Goal: Task Accomplishment & Management: Manage account settings

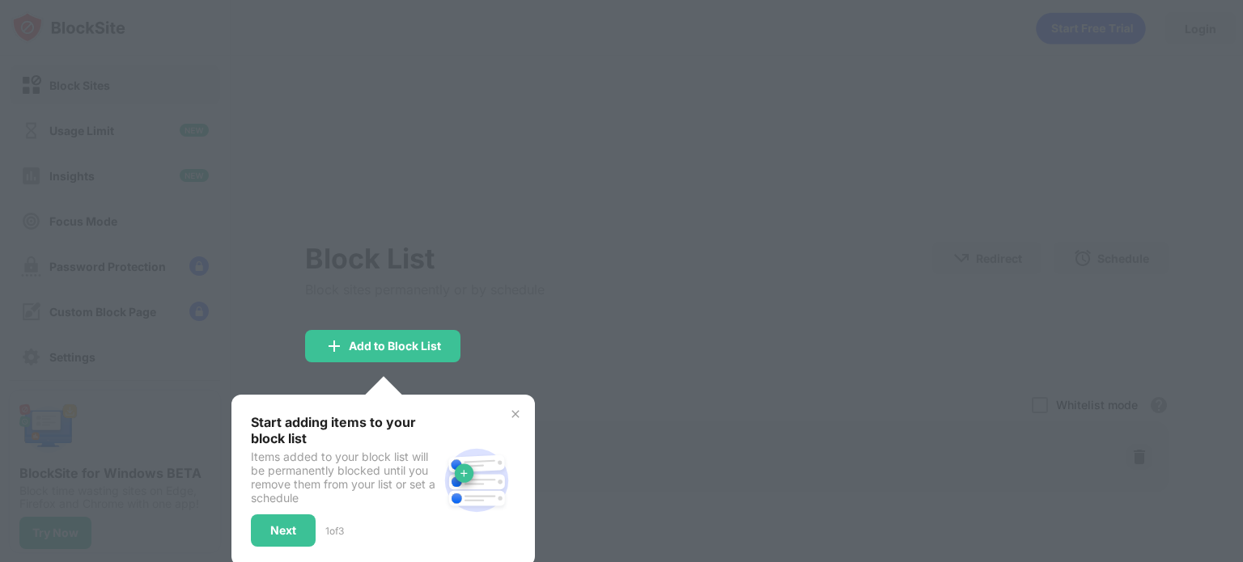
click at [427, 103] on div at bounding box center [621, 281] width 1243 height 562
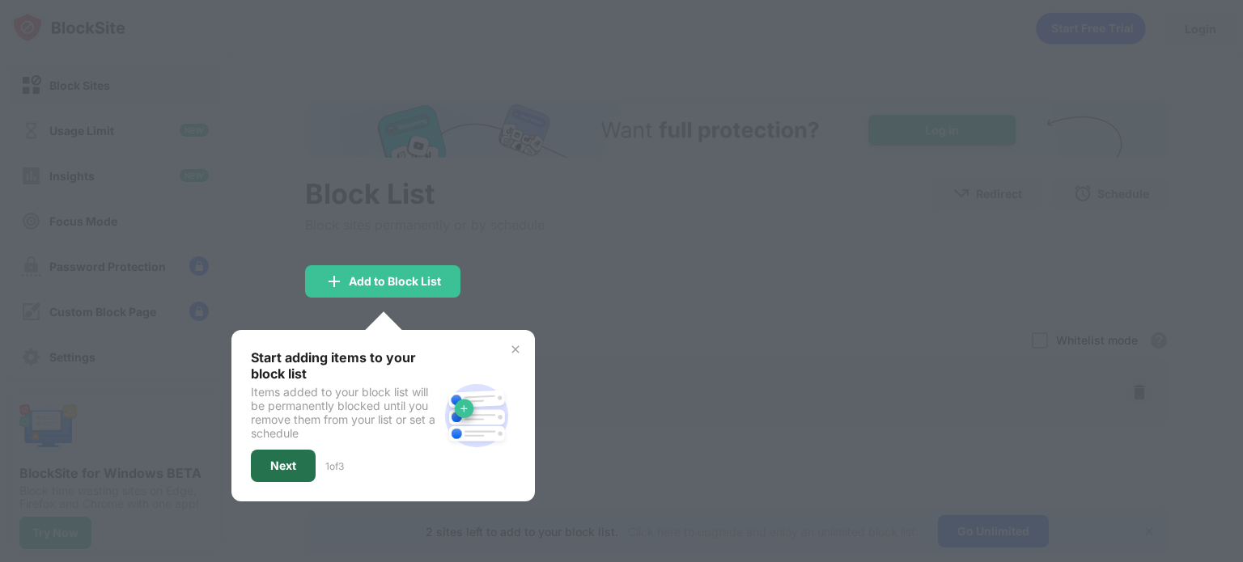
click at [297, 464] on div "Next" at bounding box center [283, 466] width 65 height 32
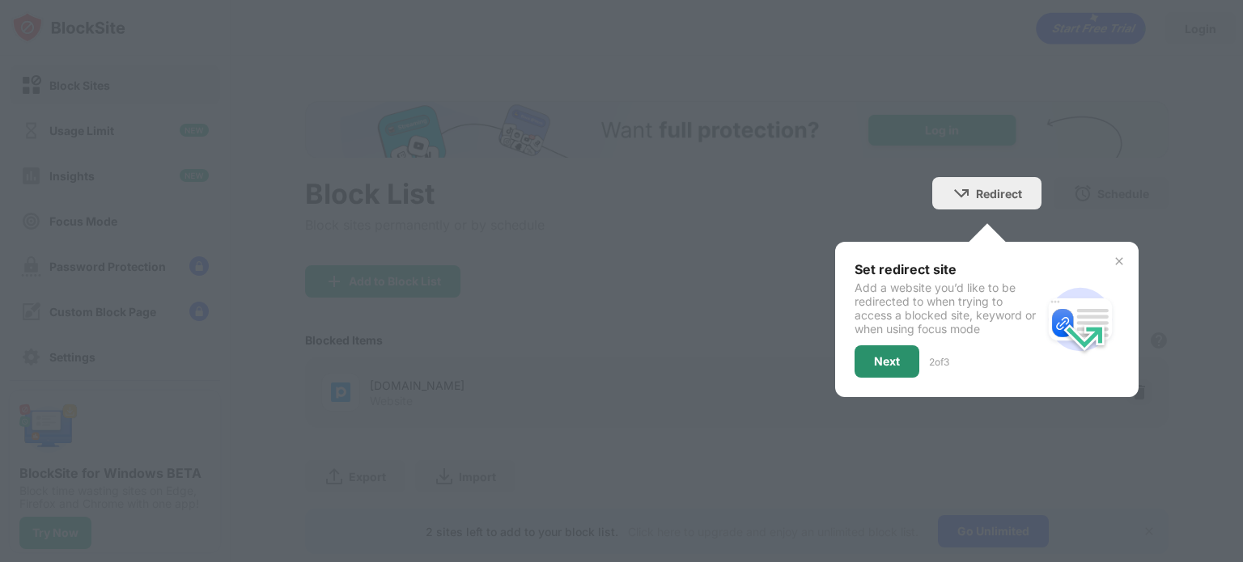
click at [886, 361] on div "Next" at bounding box center [887, 361] width 26 height 13
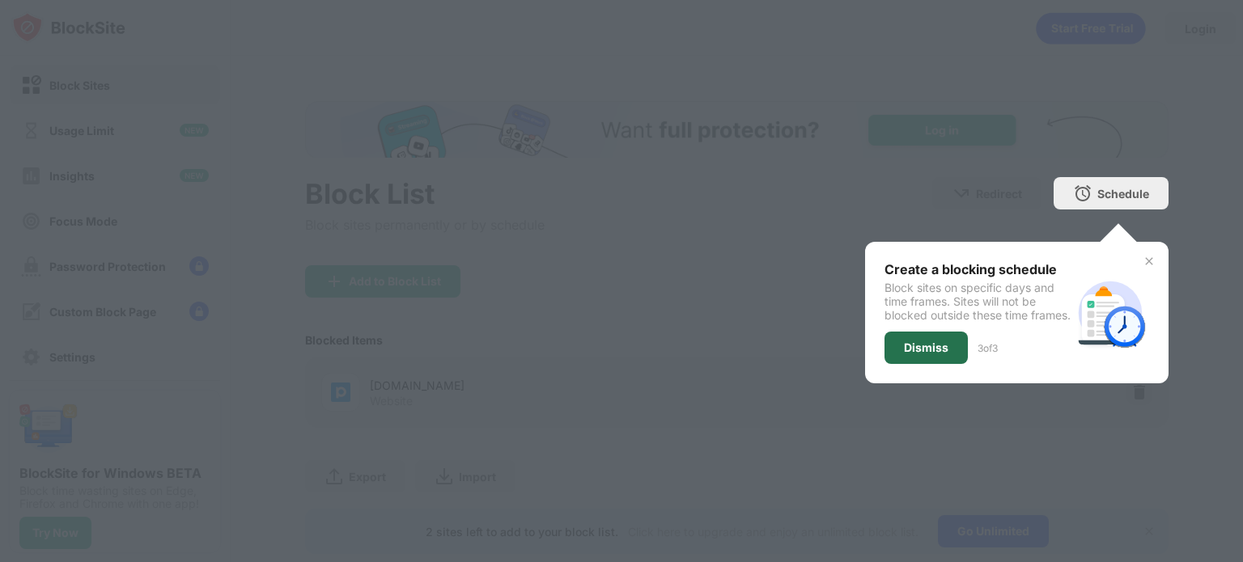
click at [929, 354] on div "Dismiss" at bounding box center [926, 347] width 45 height 13
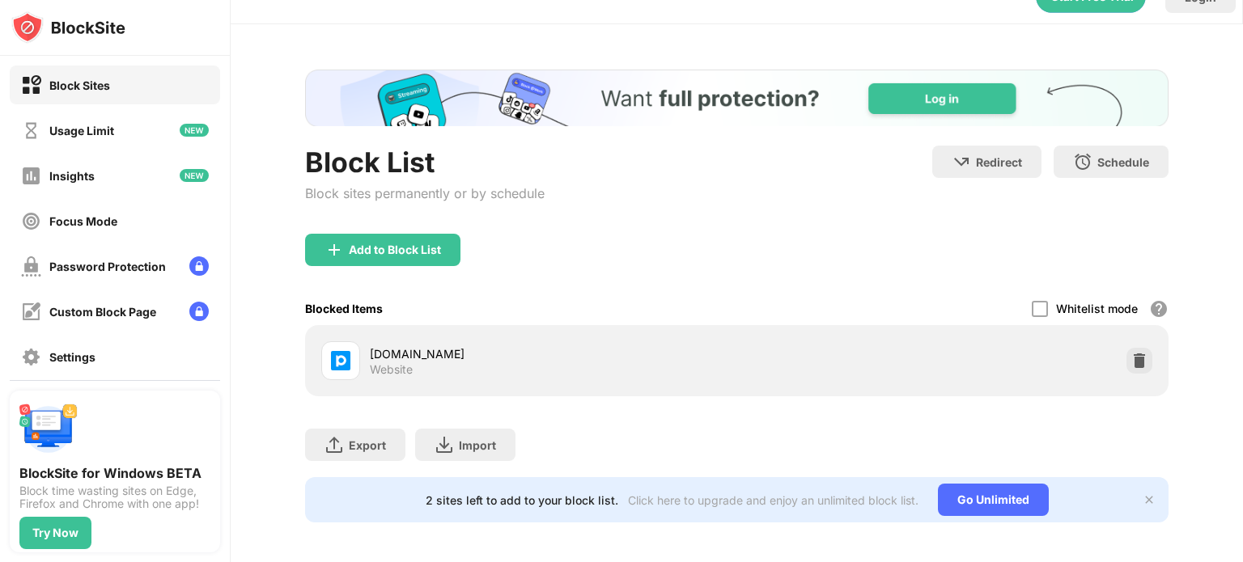
scroll to position [49, 0]
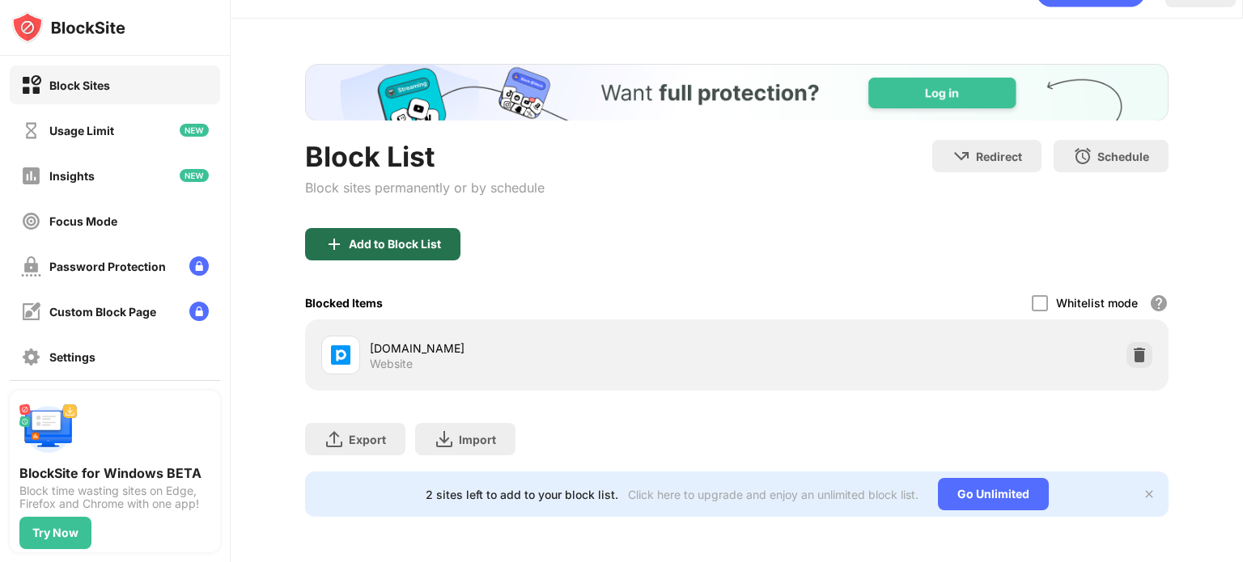
click at [371, 239] on div "Add to Block List" at bounding box center [382, 244] width 155 height 32
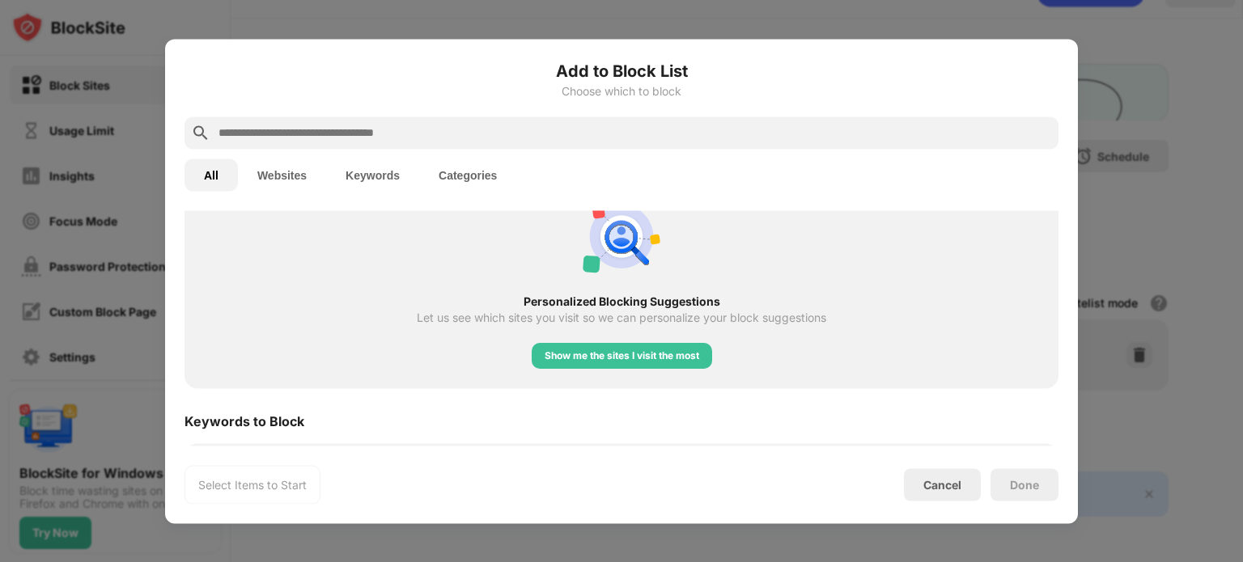
scroll to position [803, 0]
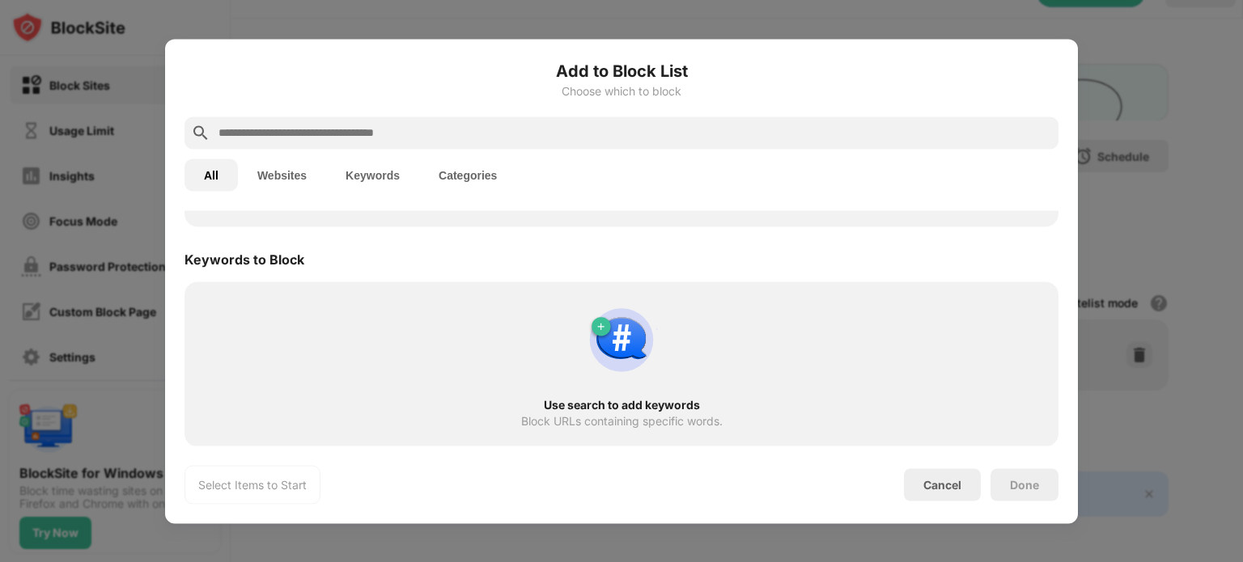
click at [596, 339] on img at bounding box center [622, 340] width 78 height 78
click at [540, 388] on div "Use search to add keywords Block URLs containing specific words." at bounding box center [621, 364] width 854 height 146
click at [657, 429] on div "Use search to add keywords Block URLs containing specific words." at bounding box center [621, 364] width 854 height 146
drag, startPoint x: 613, startPoint y: 418, endPoint x: 502, endPoint y: 420, distance: 111.7
click at [607, 418] on div "Block URLs containing specific words." at bounding box center [621, 420] width 201 height 13
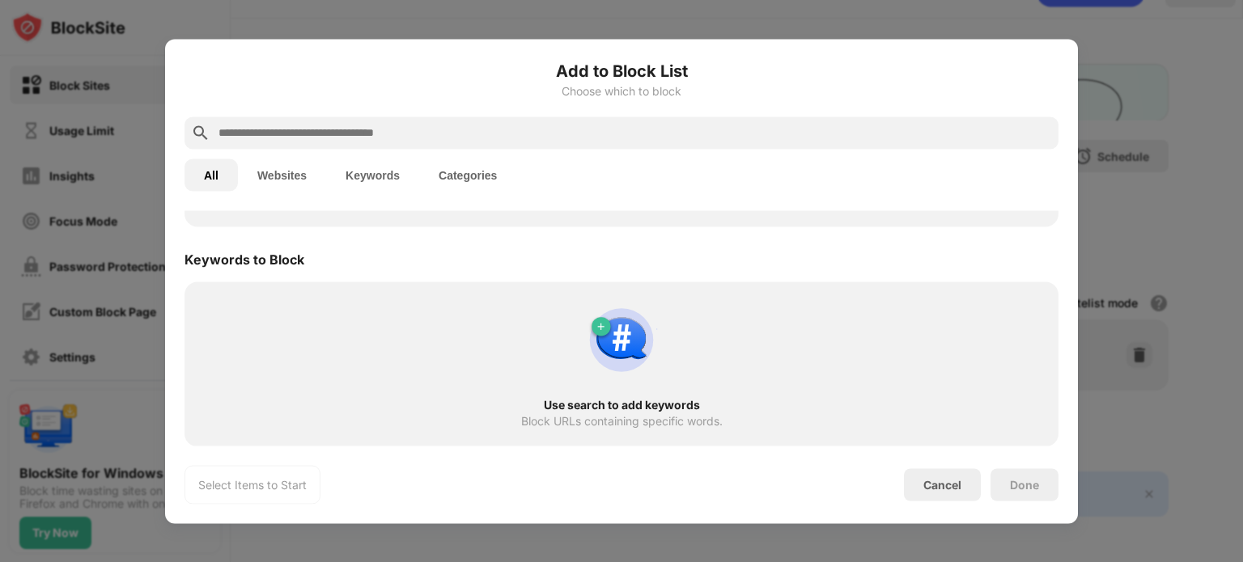
click at [465, 426] on div "Use search to add keywords Block URLs containing specific words." at bounding box center [621, 364] width 854 height 146
drag, startPoint x: 462, startPoint y: 428, endPoint x: 393, endPoint y: 410, distance: 71.0
click at [456, 429] on div "Use search to add keywords Block URLs containing specific words." at bounding box center [621, 364] width 854 height 146
click at [334, 367] on div "Use search to add keywords Block URLs containing specific words." at bounding box center [621, 364] width 854 height 146
click at [223, 279] on div "Keywords to Block" at bounding box center [621, 258] width 874 height 45
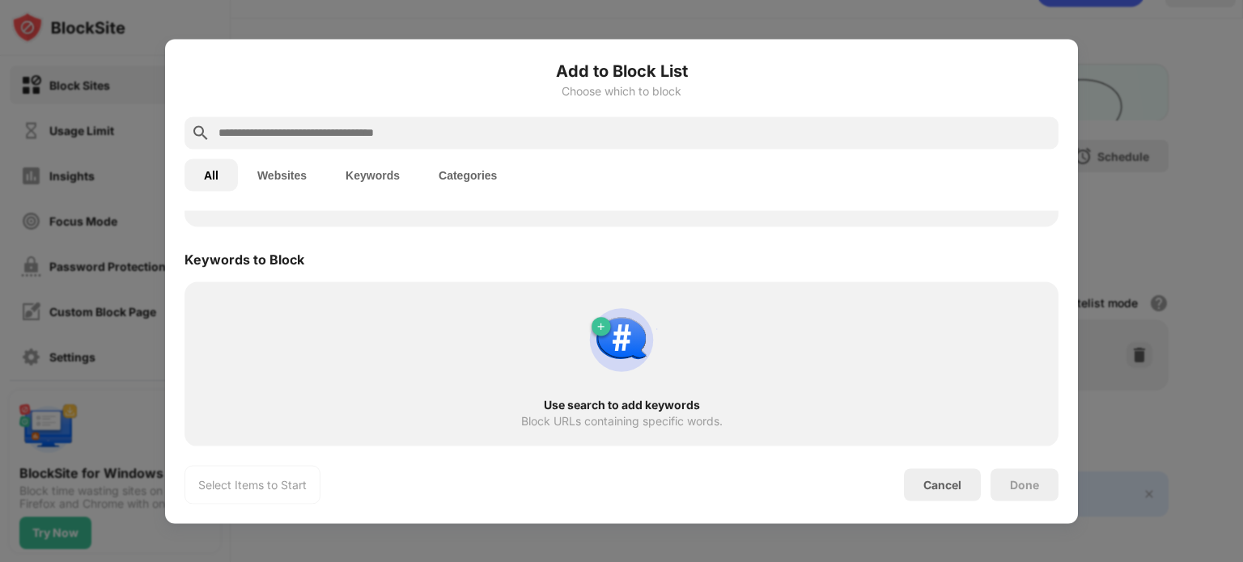
click at [247, 273] on div "Keywords to Block" at bounding box center [621, 258] width 874 height 45
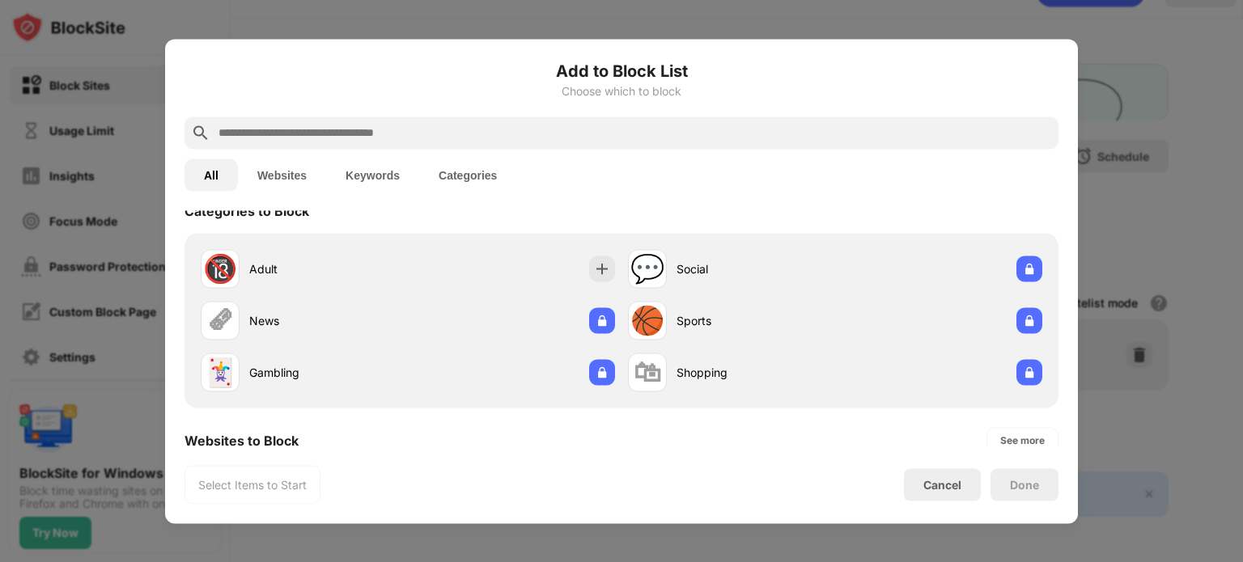
scroll to position [0, 0]
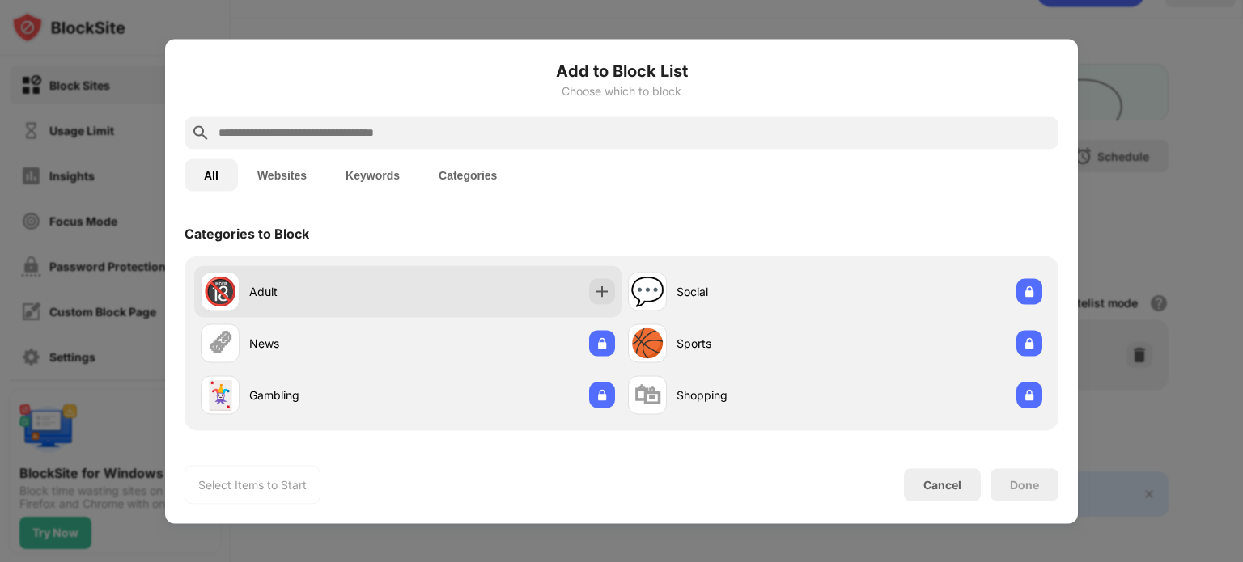
click at [483, 286] on div "🔞 Adult" at bounding box center [407, 291] width 427 height 52
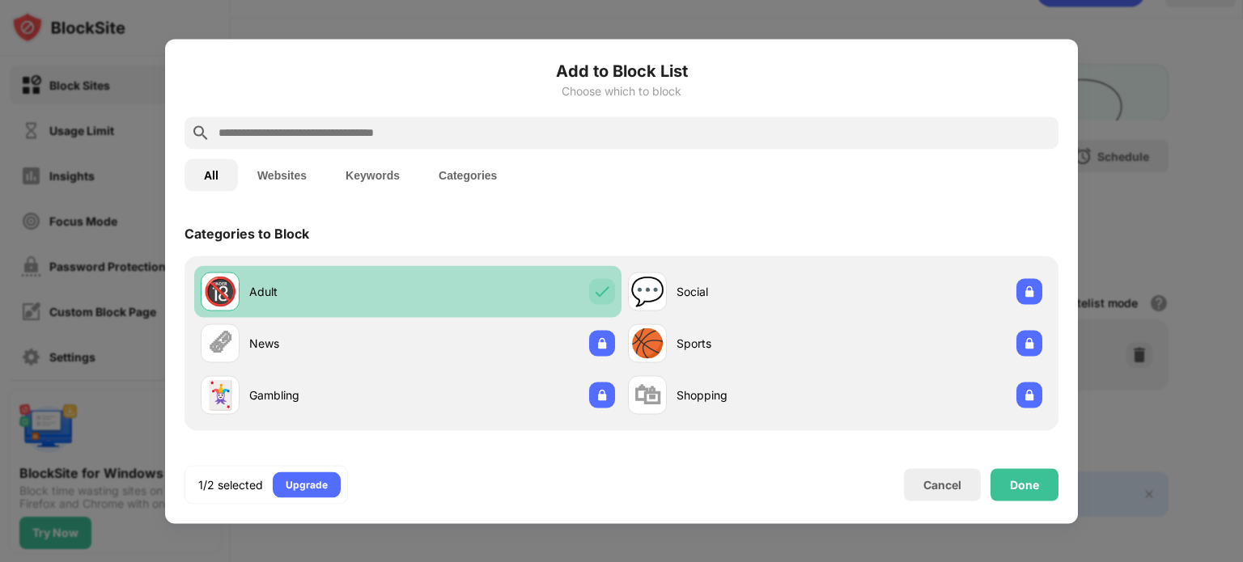
click at [524, 285] on div "🔞 Adult" at bounding box center [407, 291] width 427 height 52
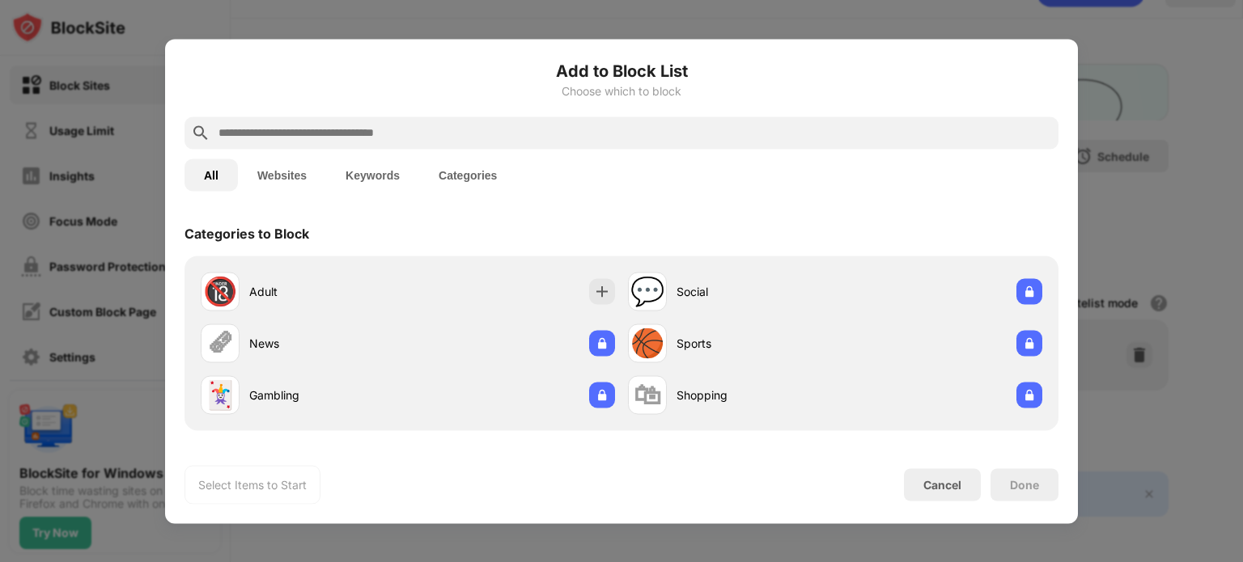
click at [314, 142] on input "text" at bounding box center [634, 132] width 835 height 19
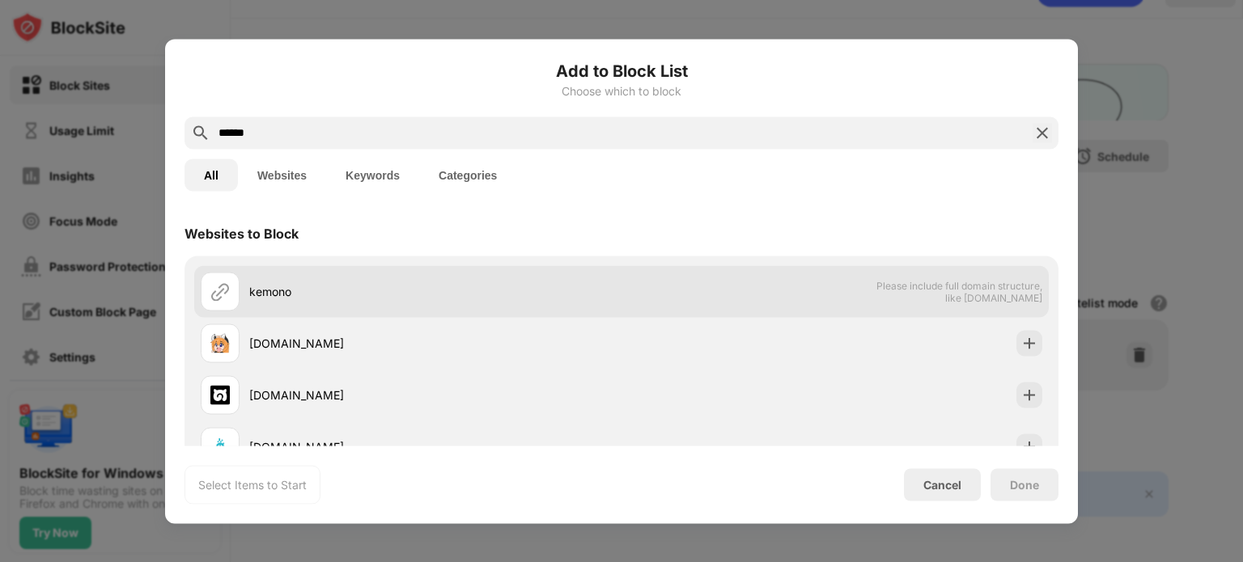
click at [456, 287] on div "kemono" at bounding box center [435, 291] width 372 height 17
click at [492, 284] on div "kemono" at bounding box center [435, 291] width 372 height 17
click at [976, 286] on span "Please include full domain structure, like [DOMAIN_NAME]" at bounding box center [958, 291] width 167 height 24
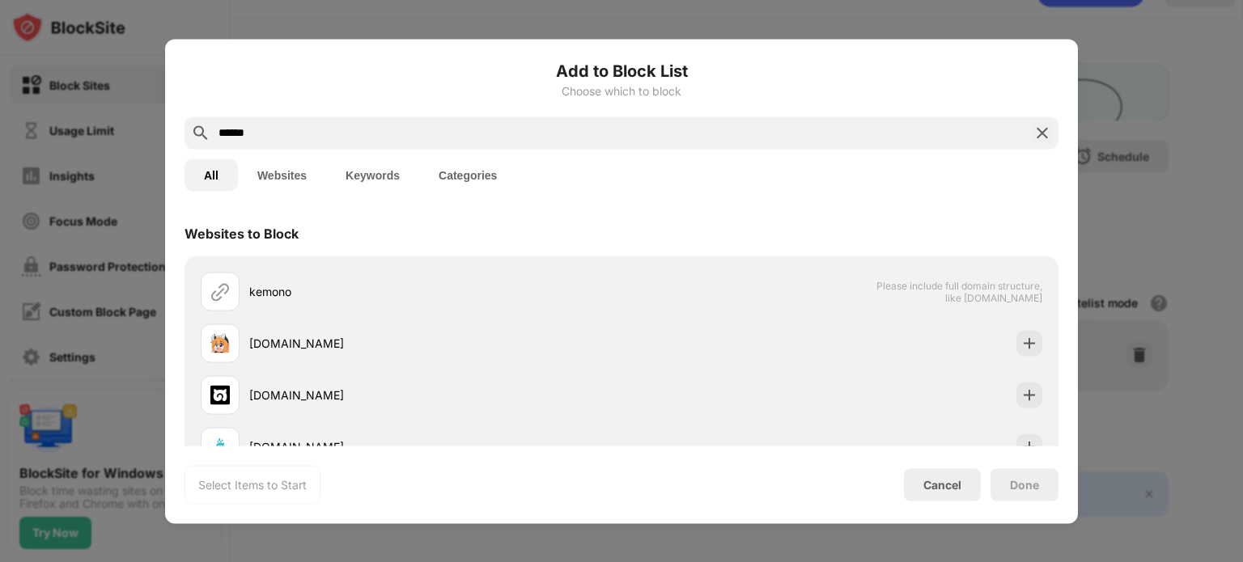
click at [298, 132] on input "******" at bounding box center [621, 132] width 809 height 19
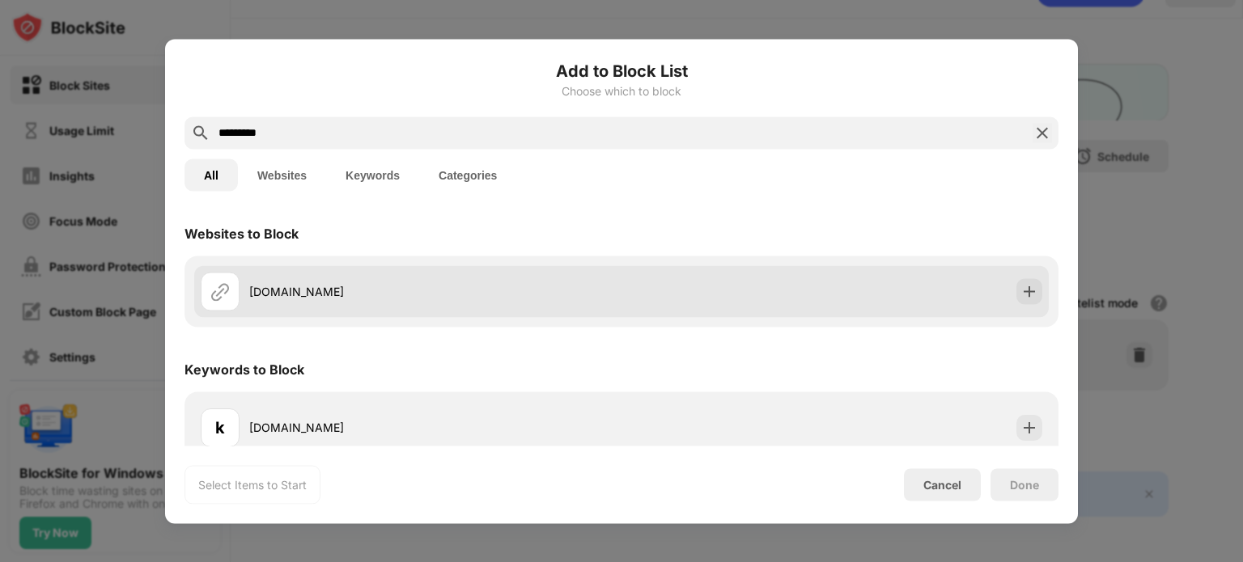
type input "*********"
click at [327, 287] on div "[DOMAIN_NAME]" at bounding box center [435, 291] width 372 height 17
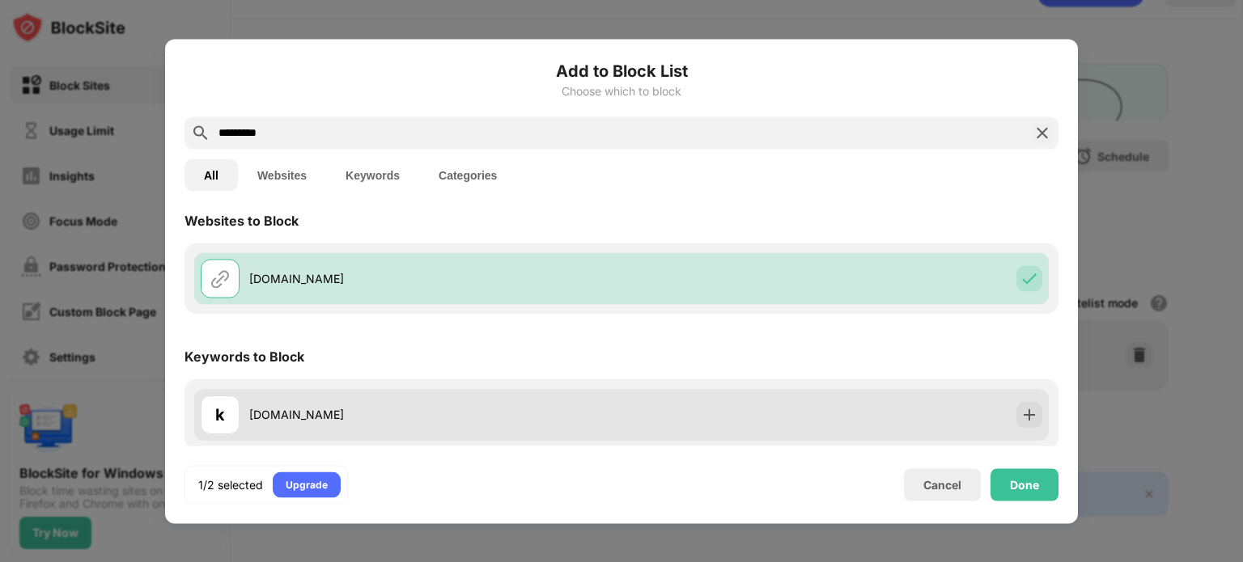
scroll to position [16, 0]
click at [333, 422] on div "k [DOMAIN_NAME]" at bounding box center [411, 411] width 421 height 39
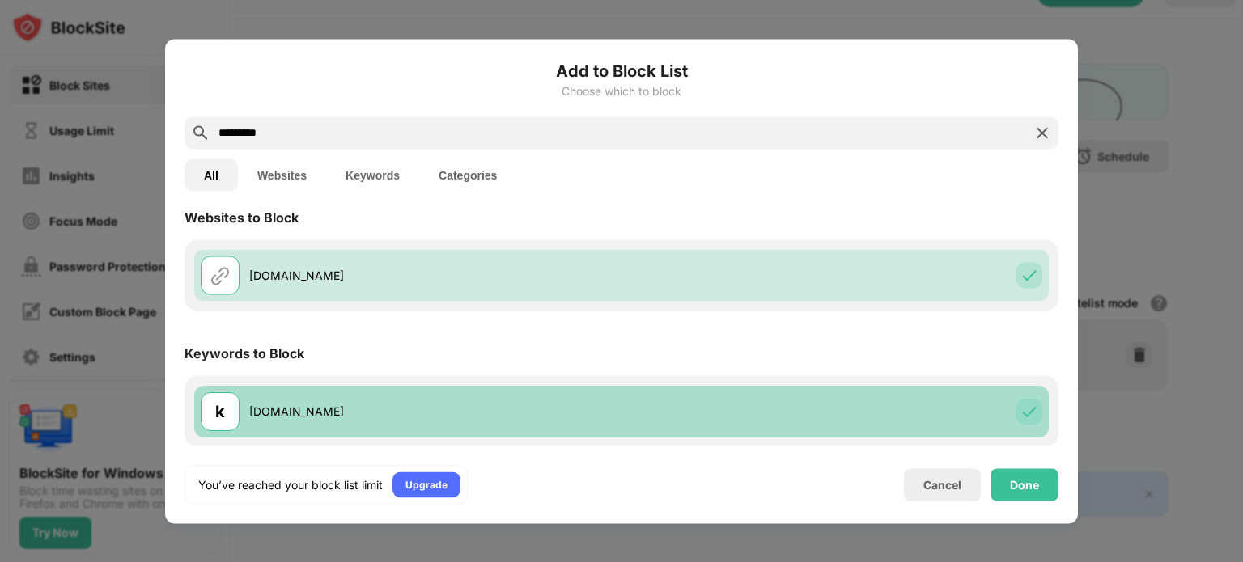
click at [395, 401] on div "k [DOMAIN_NAME]" at bounding box center [411, 411] width 421 height 39
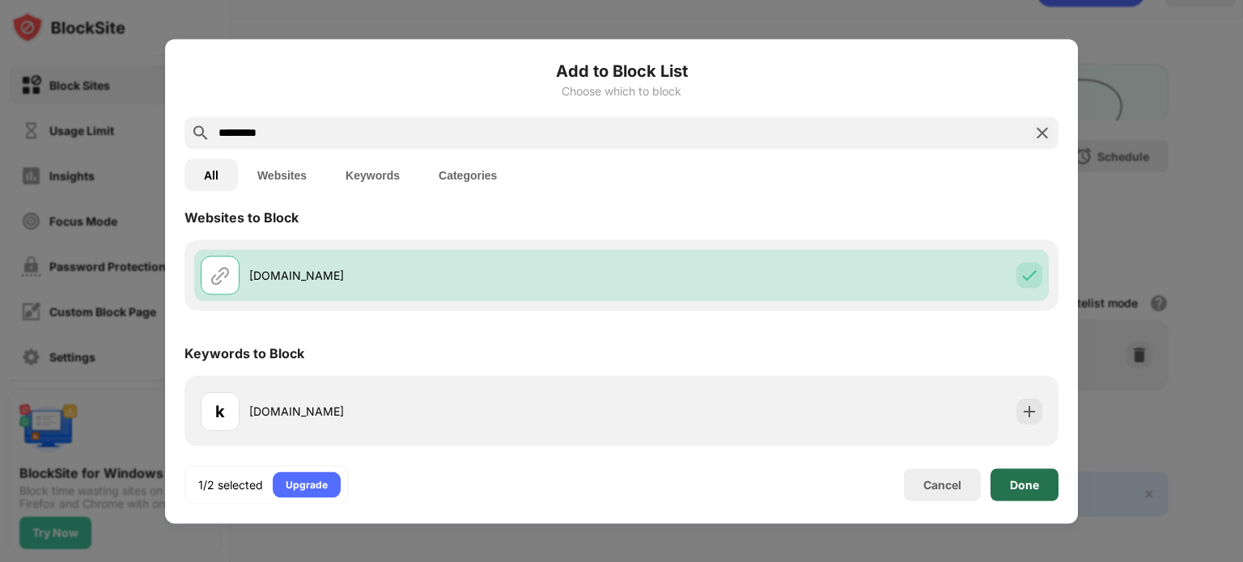
click at [1040, 491] on div "Done" at bounding box center [1024, 484] width 68 height 32
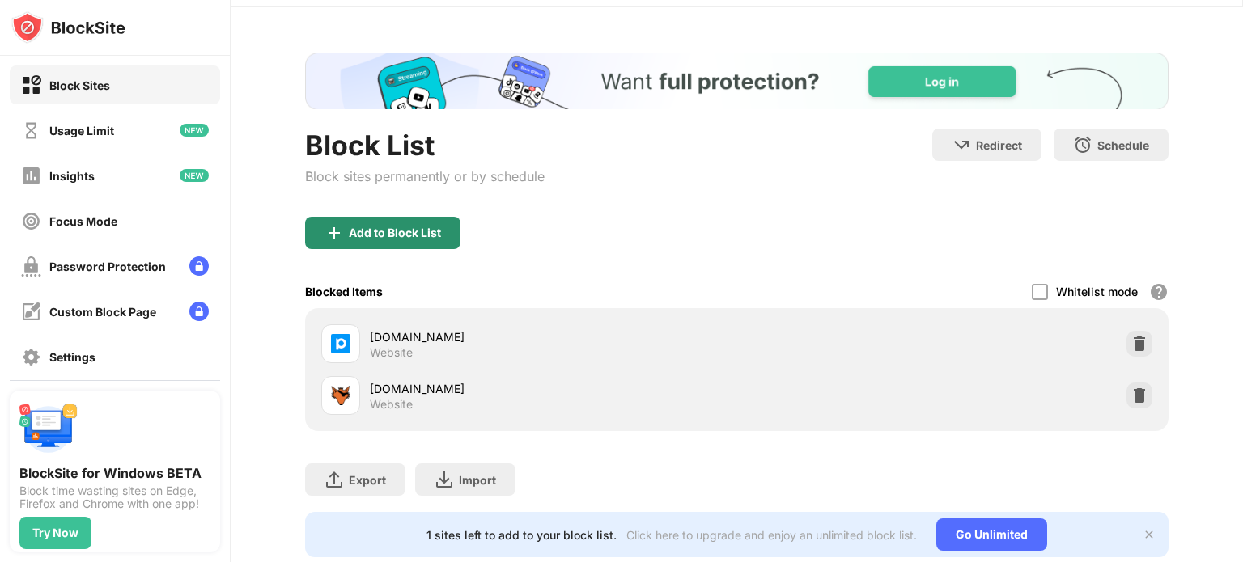
click at [392, 244] on div "Add to Block List" at bounding box center [382, 233] width 155 height 32
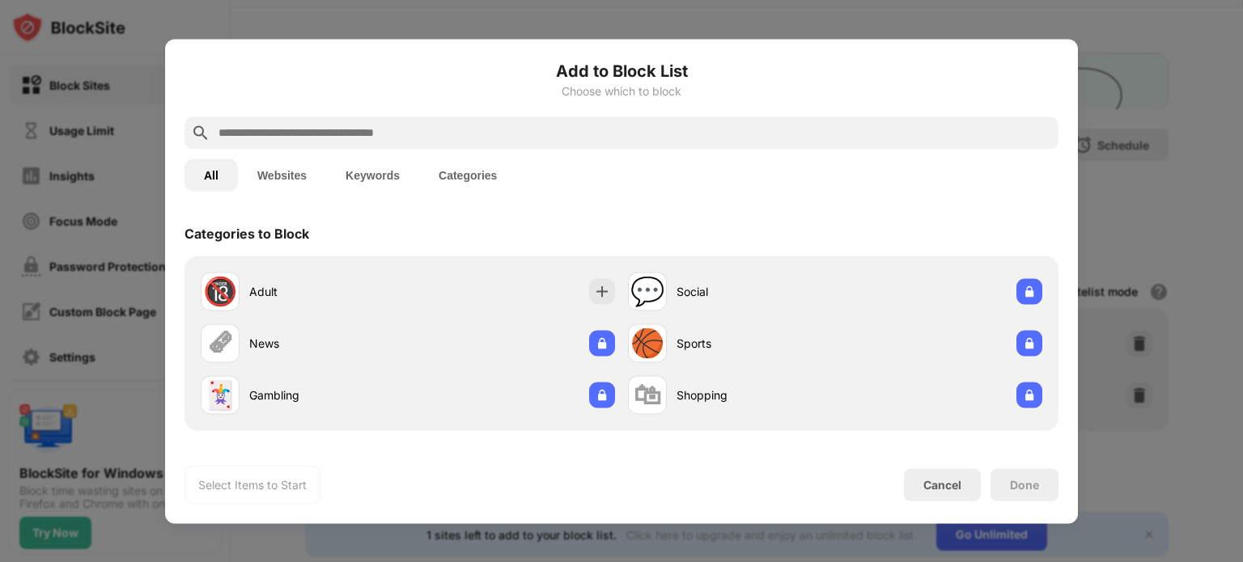
click at [256, 140] on input "text" at bounding box center [634, 132] width 835 height 19
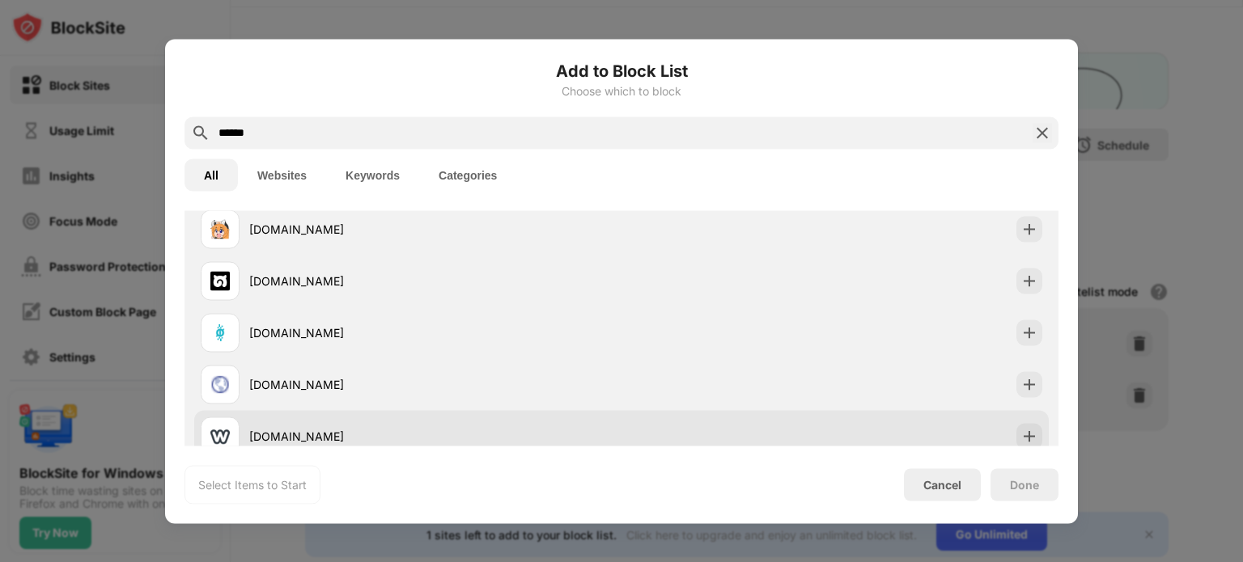
scroll to position [275, 0]
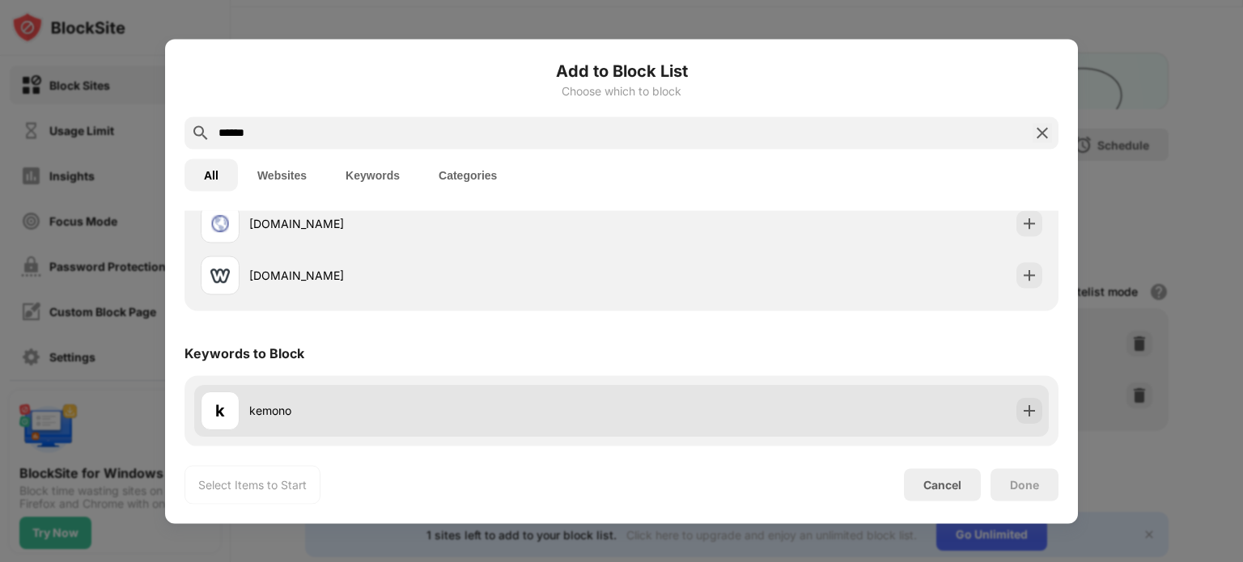
type input "******"
click at [394, 396] on div "k kemono" at bounding box center [411, 411] width 421 height 39
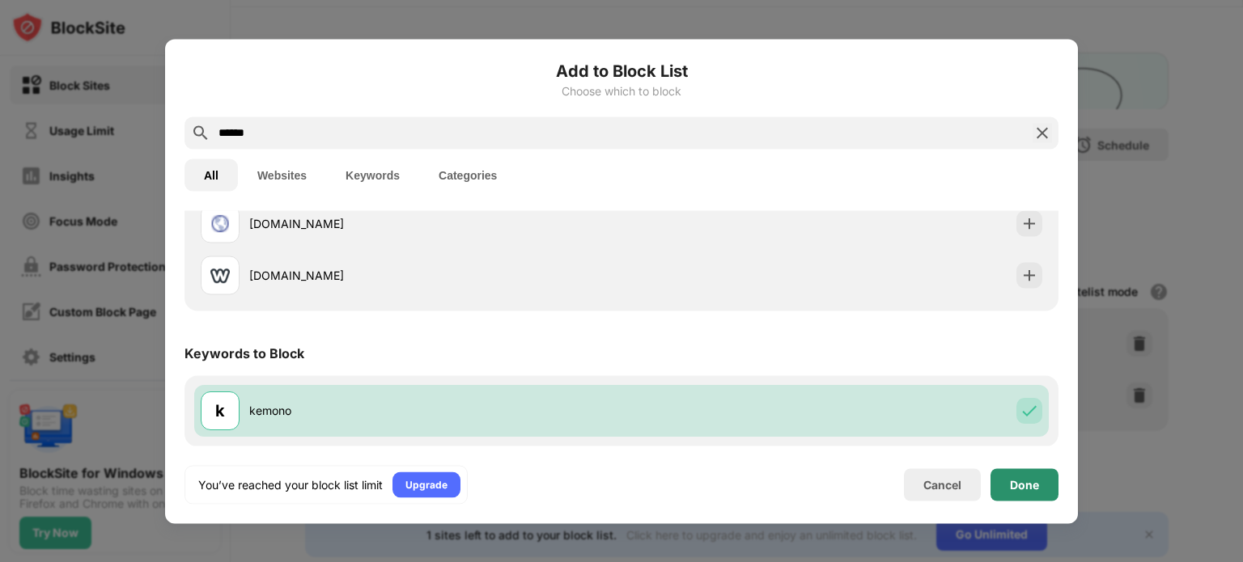
click at [1019, 486] on div "Done" at bounding box center [1024, 484] width 29 height 13
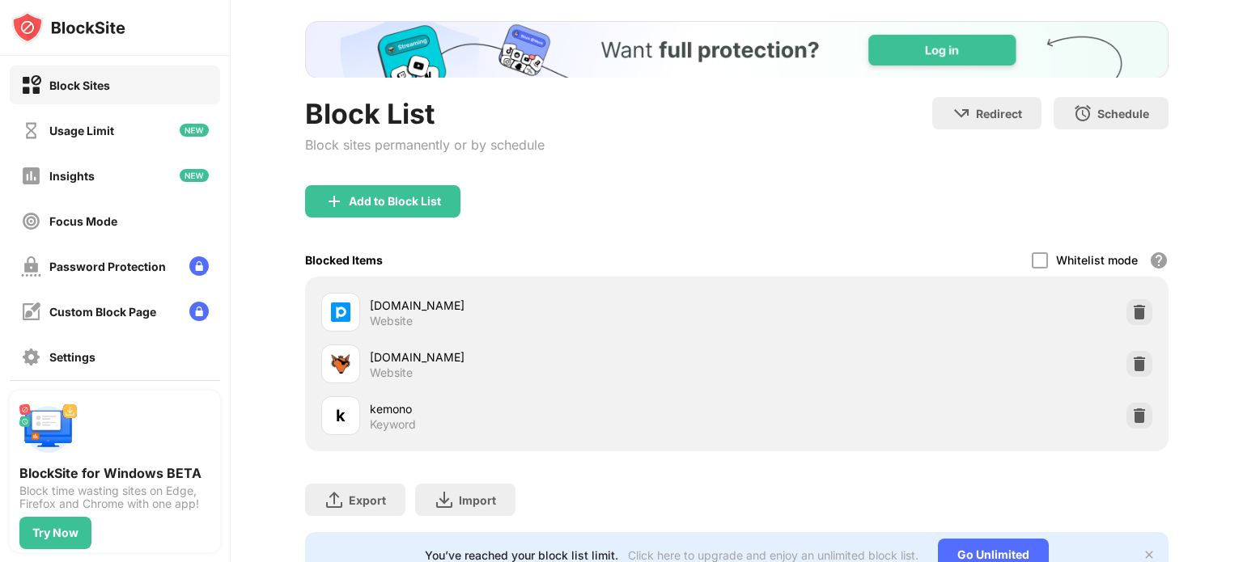
scroll to position [0, 0]
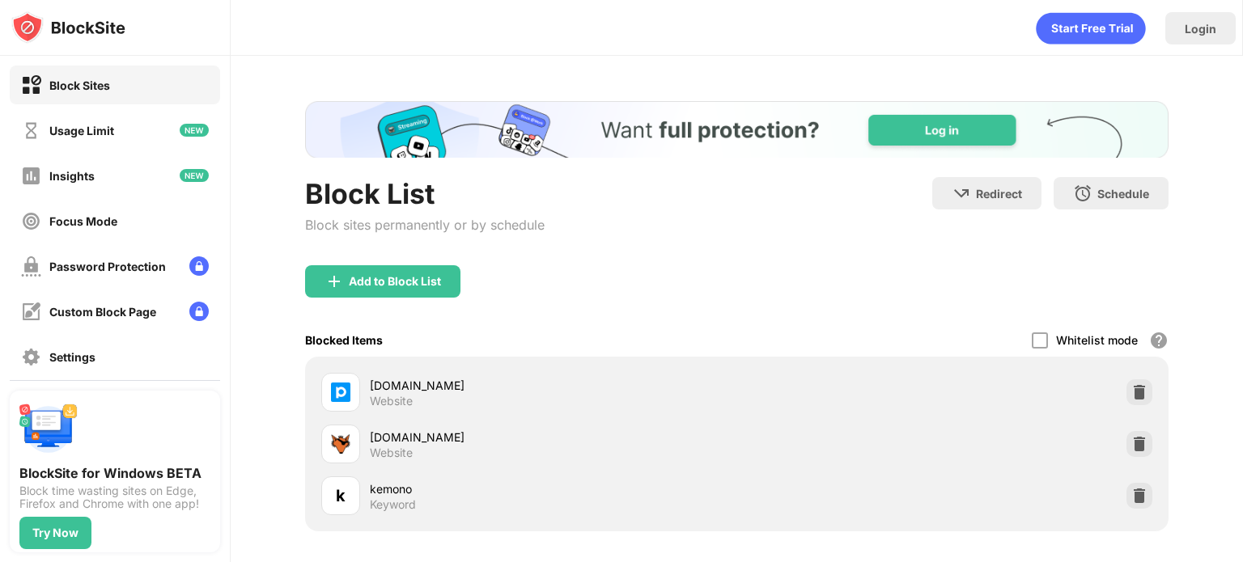
click at [388, 498] on div "Keyword" at bounding box center [393, 505] width 46 height 15
click at [1131, 496] on img at bounding box center [1139, 496] width 16 height 16
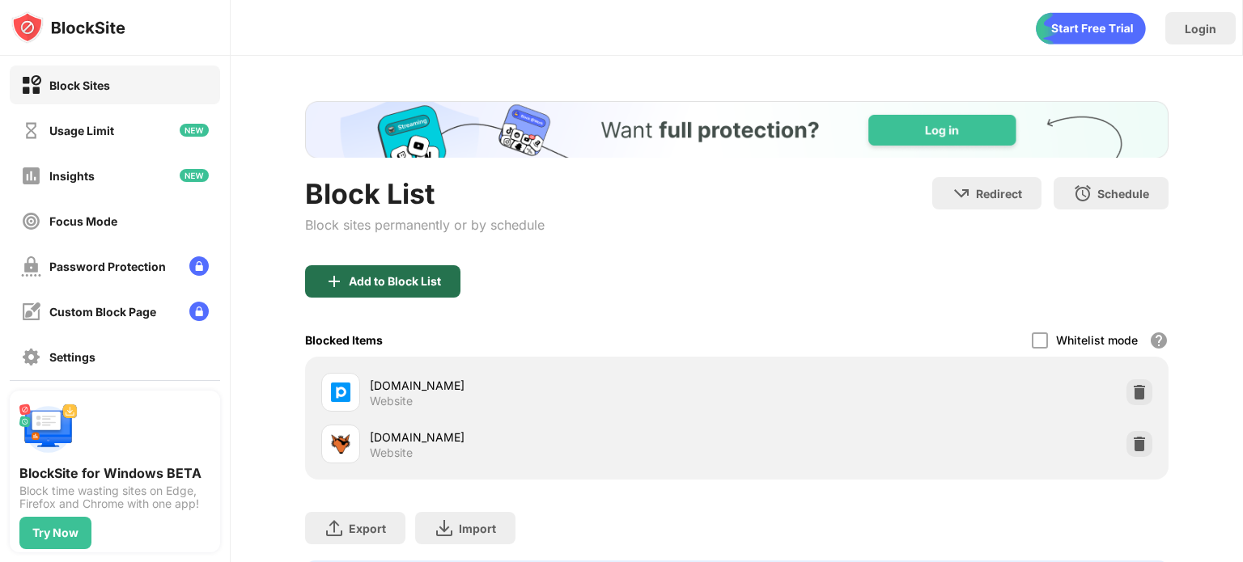
click at [357, 282] on div "Add to Block List" at bounding box center [395, 281] width 92 height 13
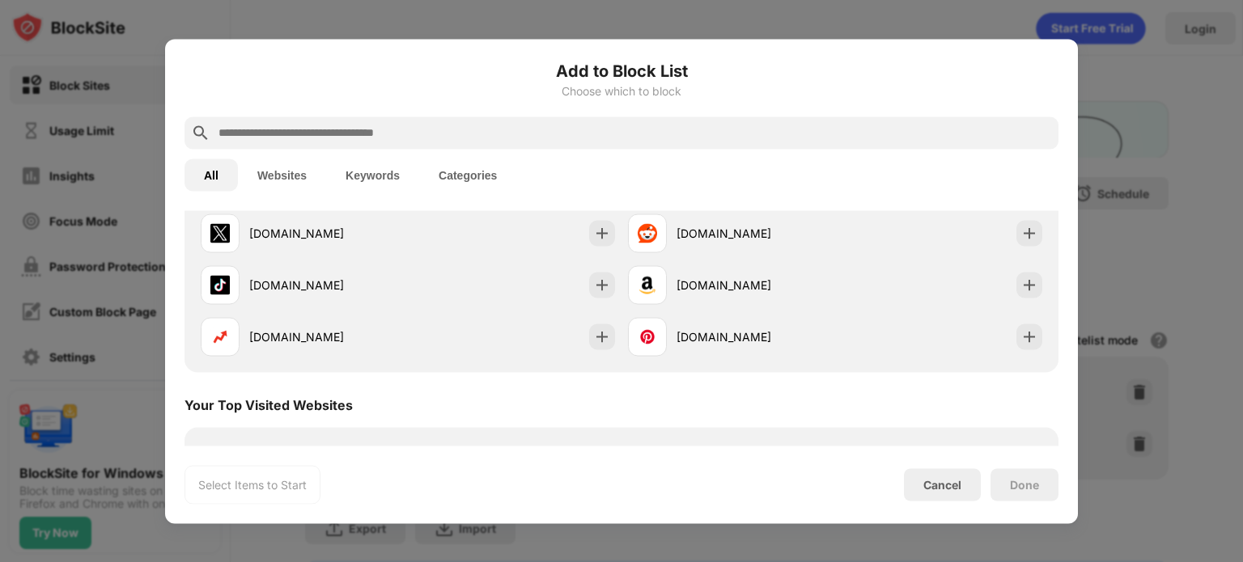
scroll to position [324, 0]
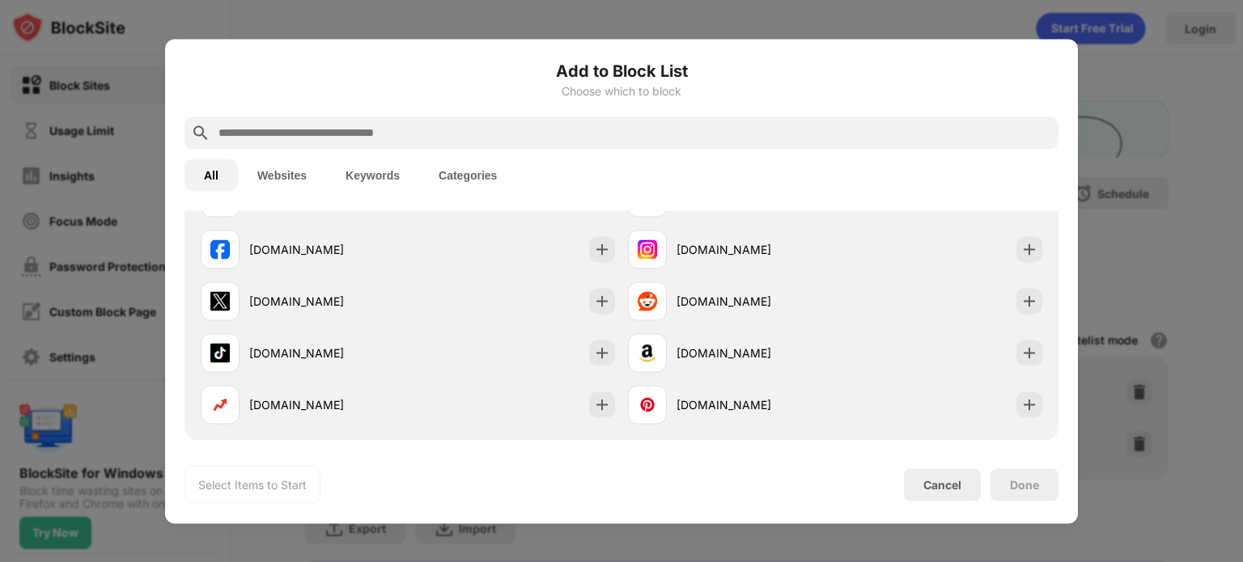
click at [323, 130] on input "text" at bounding box center [634, 132] width 835 height 19
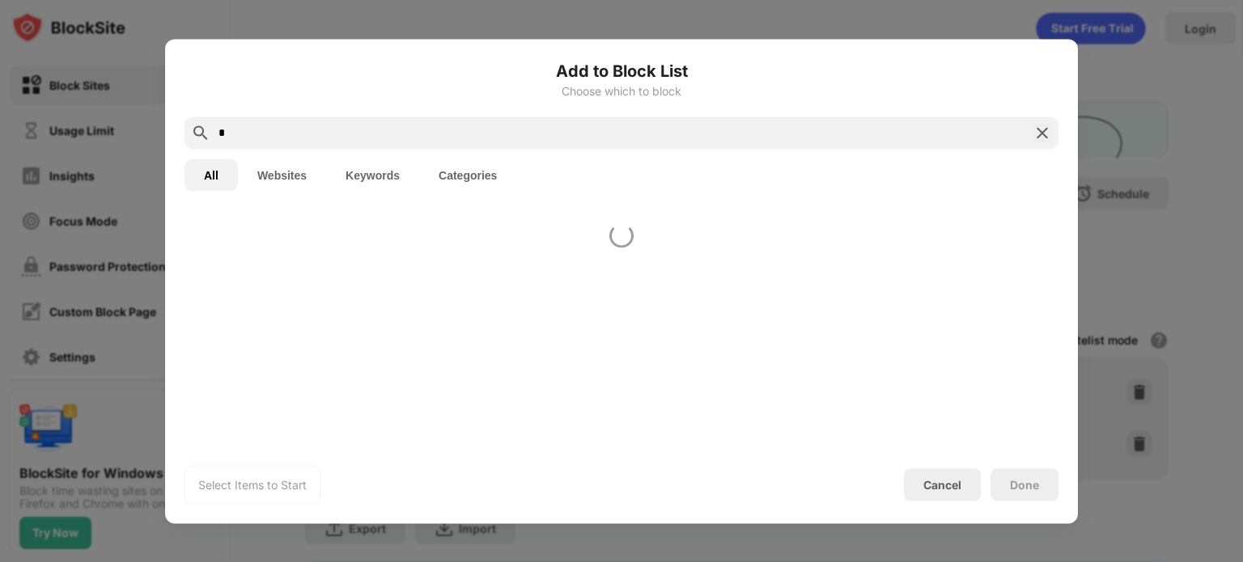
scroll to position [0, 0]
type input "******"
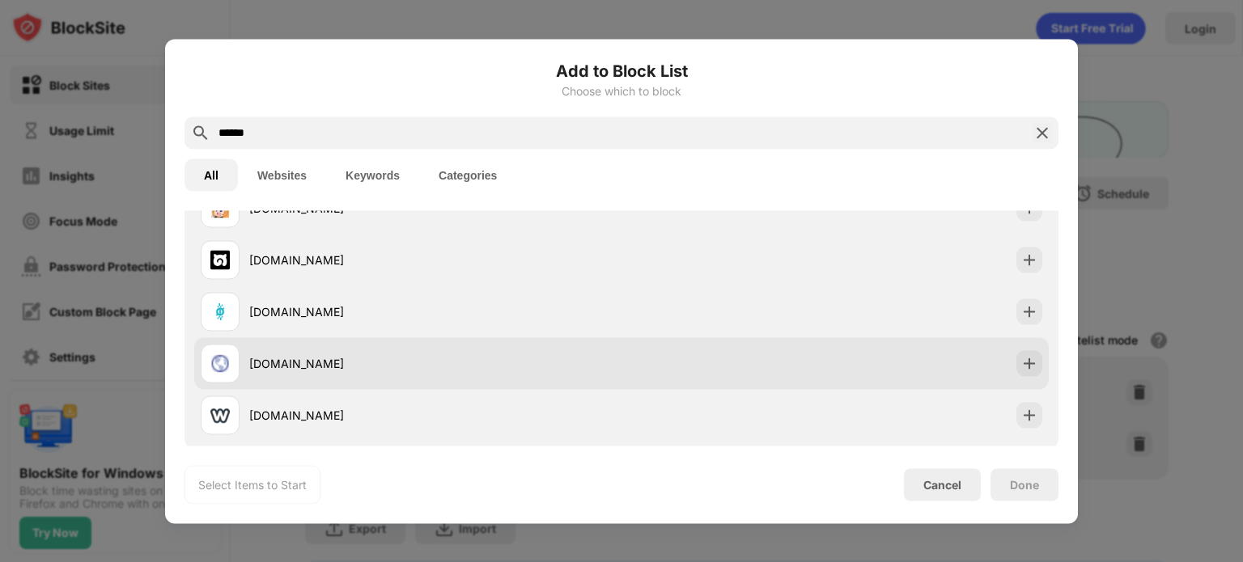
scroll to position [275, 0]
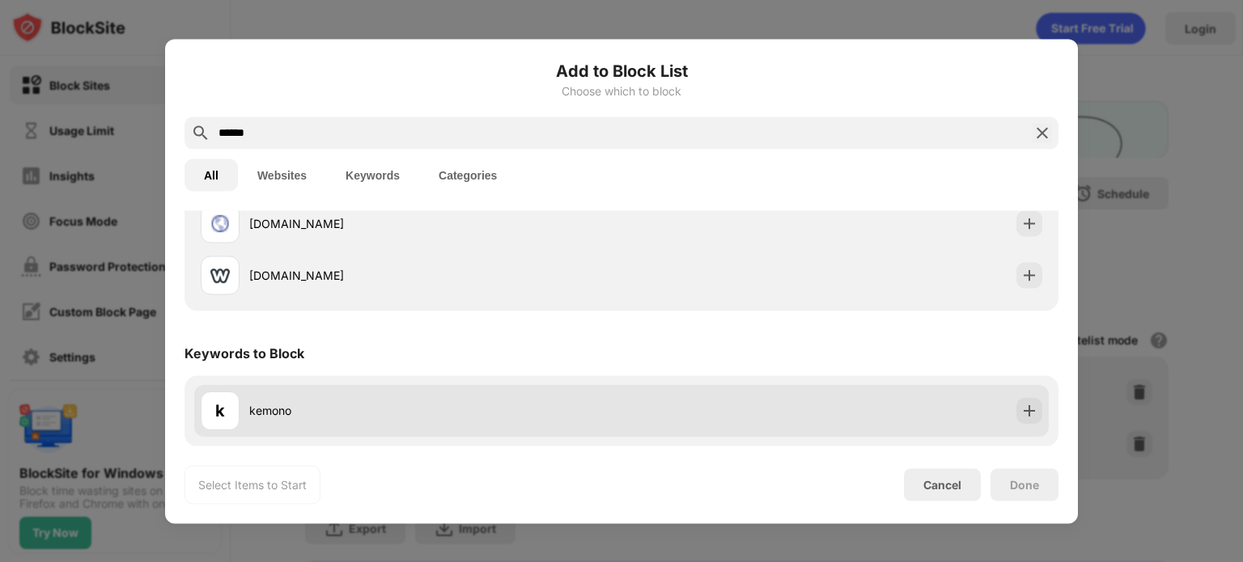
click at [327, 418] on div "kemono" at bounding box center [435, 411] width 372 height 17
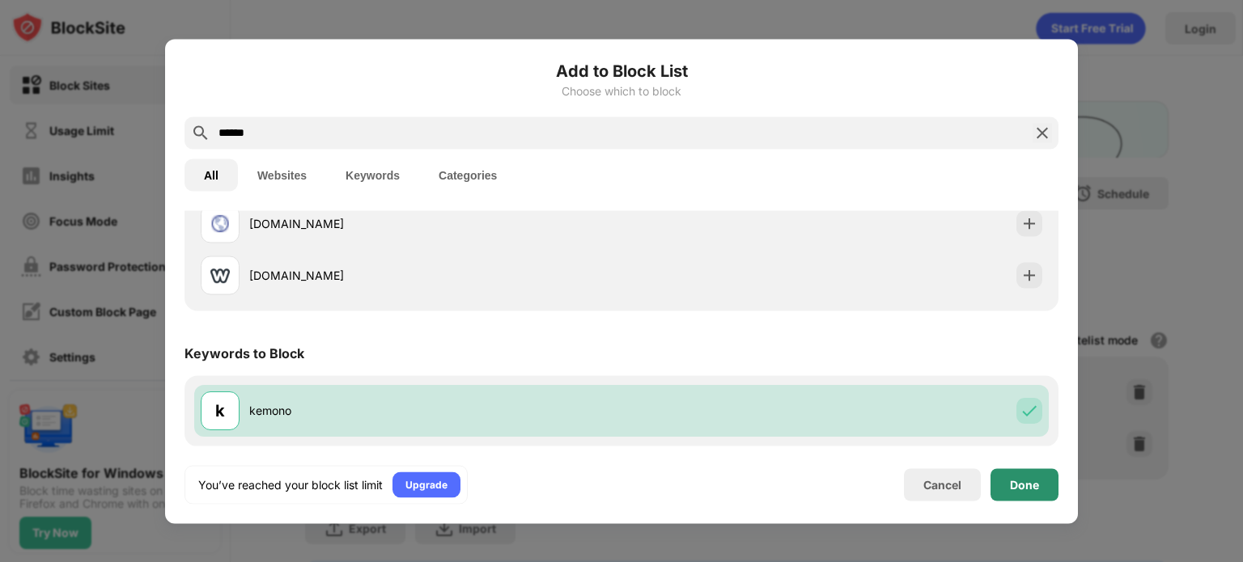
click at [1006, 491] on div "Done" at bounding box center [1024, 484] width 68 height 32
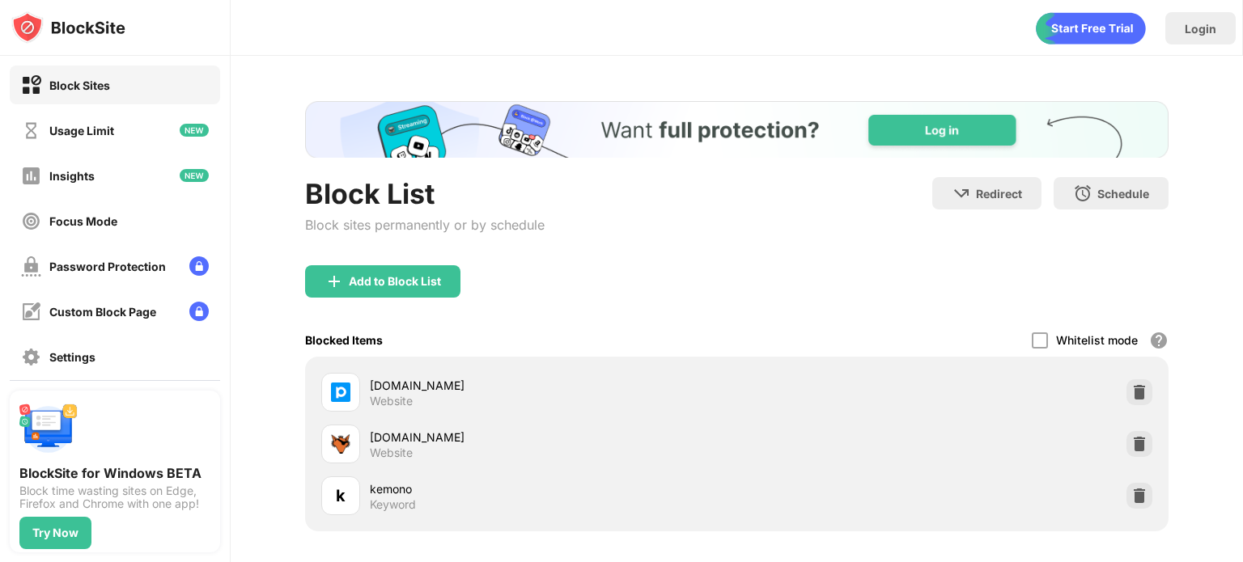
scroll to position [152, 0]
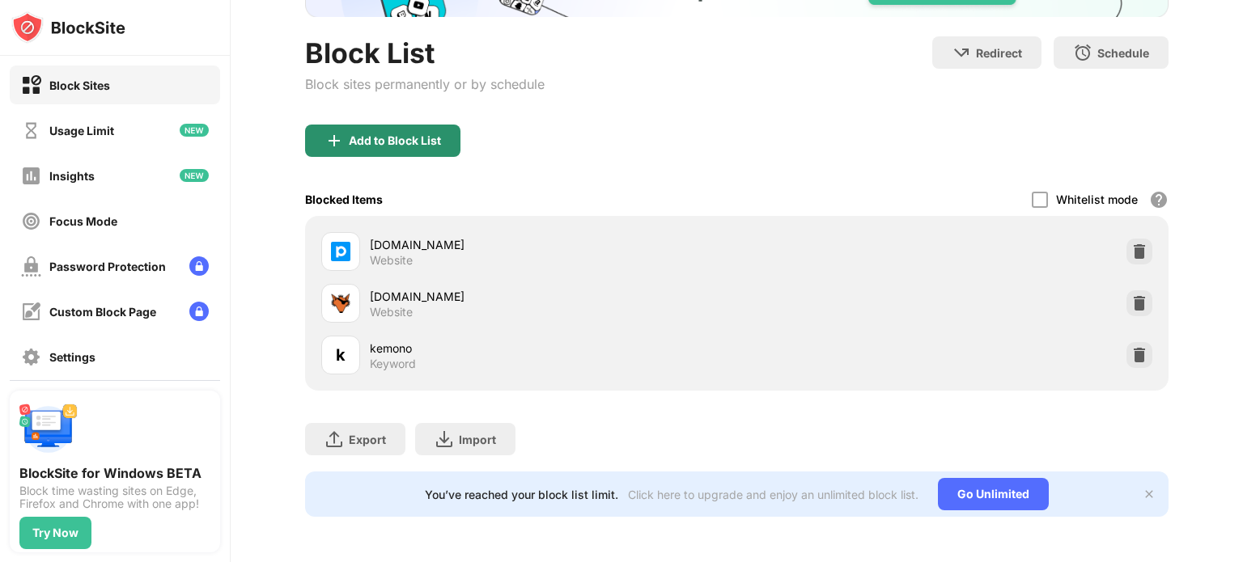
click at [356, 125] on div "Add to Block List" at bounding box center [382, 141] width 155 height 32
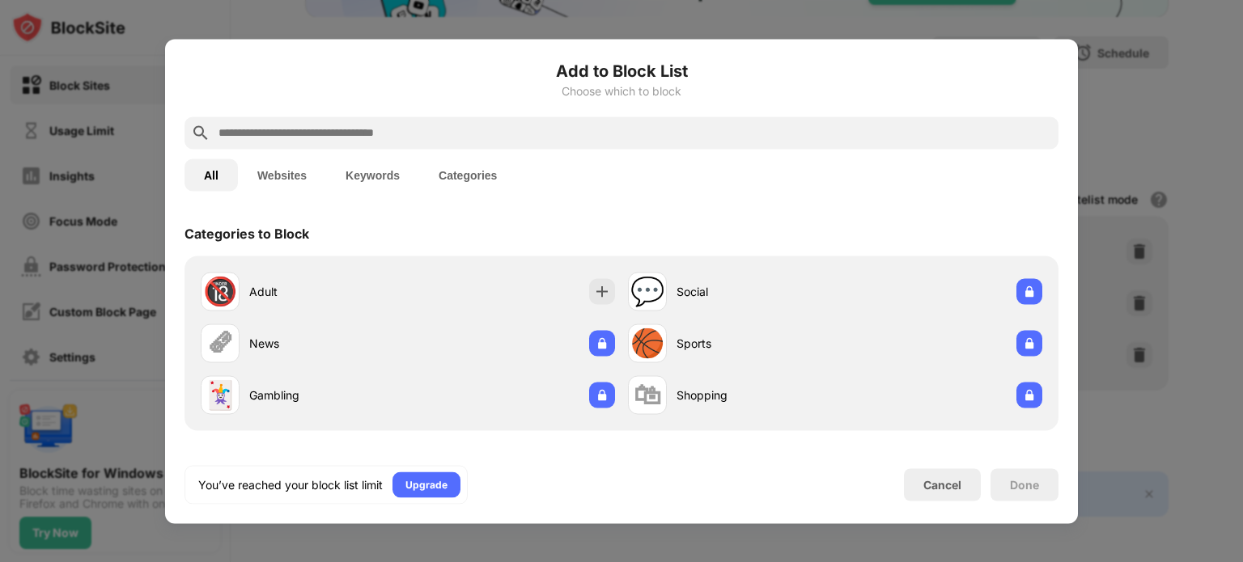
click at [396, 136] on input "text" at bounding box center [634, 132] width 835 height 19
click at [259, 134] on input "text" at bounding box center [634, 132] width 835 height 19
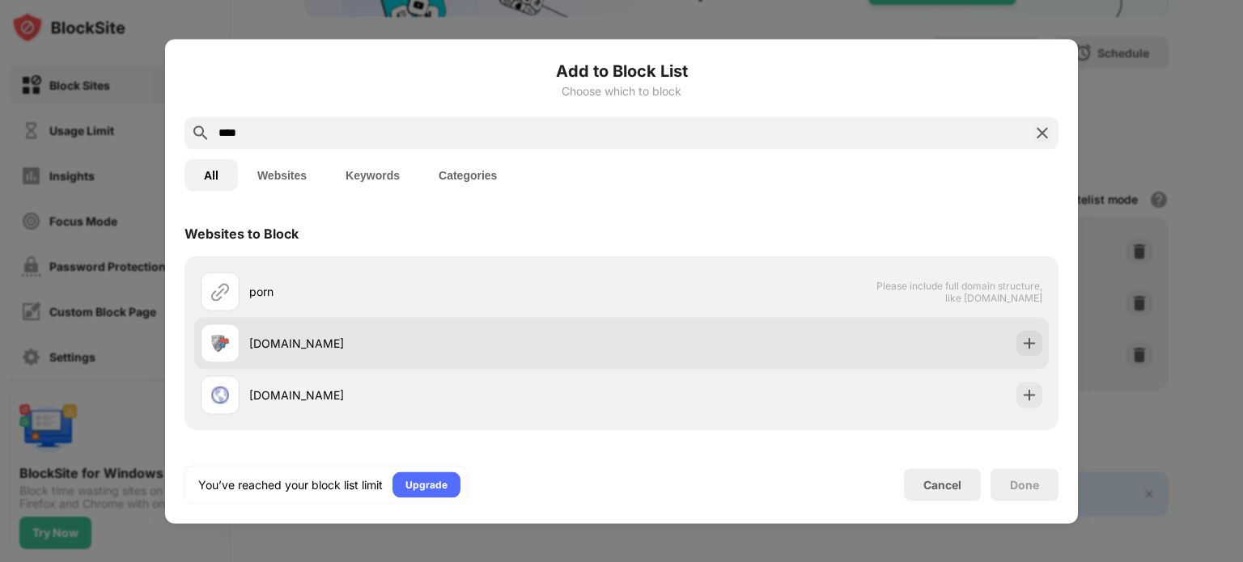
scroll to position [120, 0]
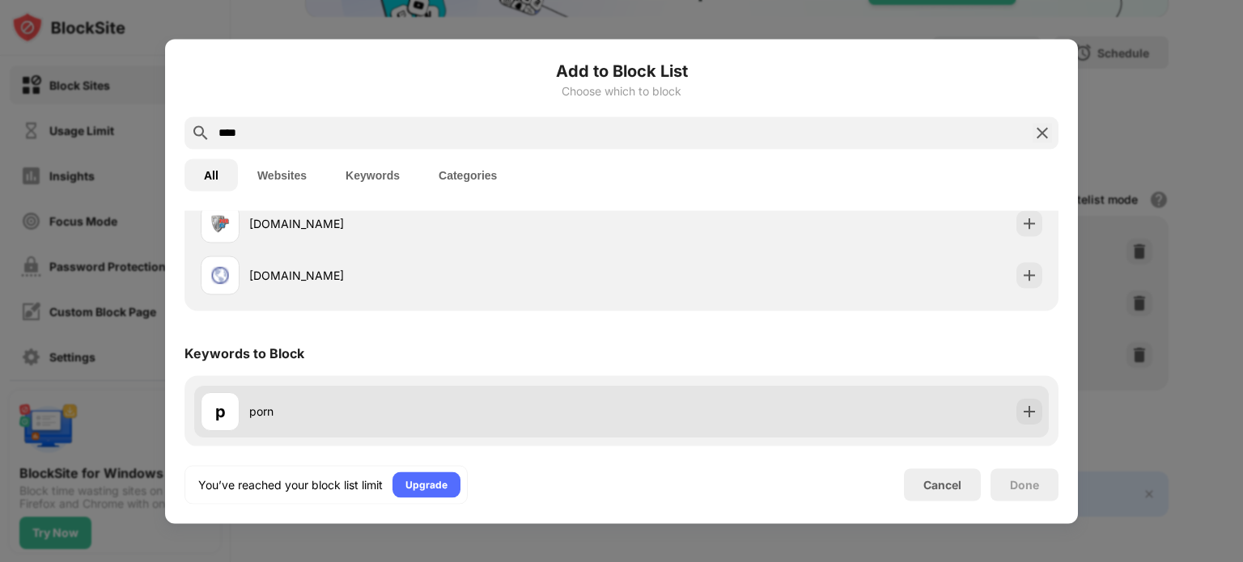
type input "****"
click at [330, 417] on div "porn" at bounding box center [435, 411] width 372 height 17
click at [796, 411] on div "p porn" at bounding box center [621, 411] width 854 height 52
click at [1021, 409] on img at bounding box center [1029, 411] width 16 height 16
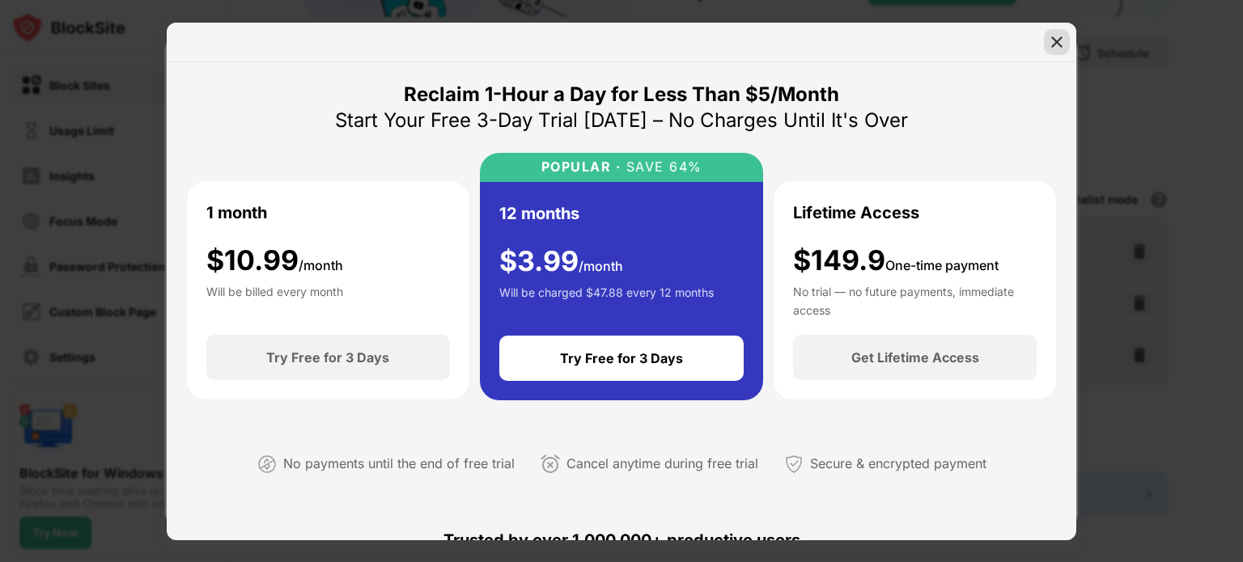
click at [1058, 45] on img at bounding box center [1057, 42] width 16 height 16
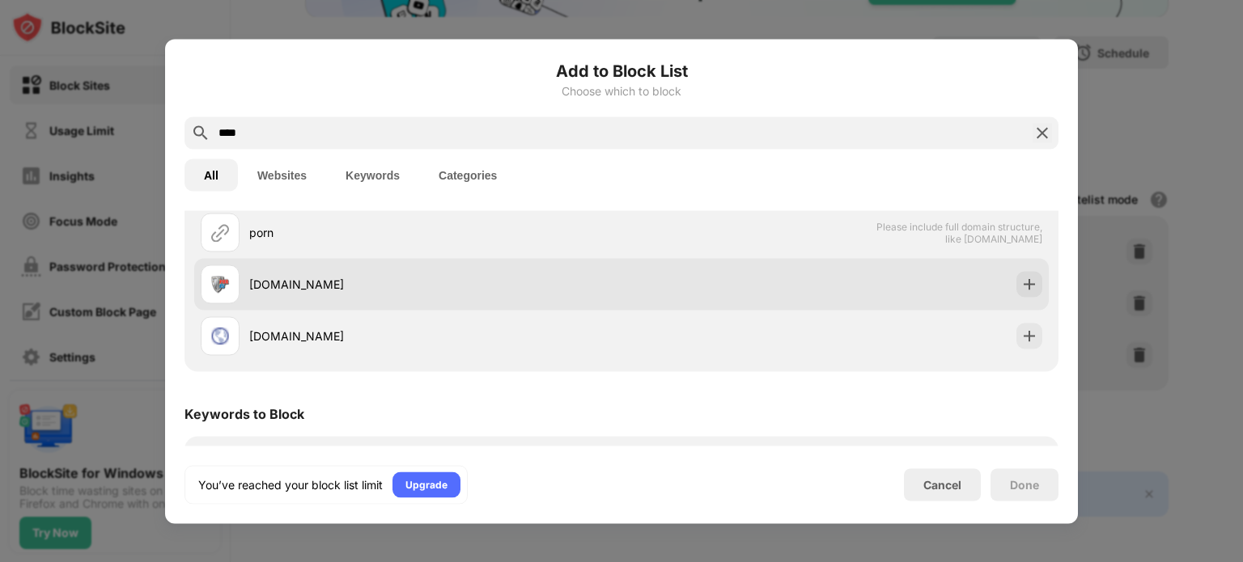
scroll to position [120, 0]
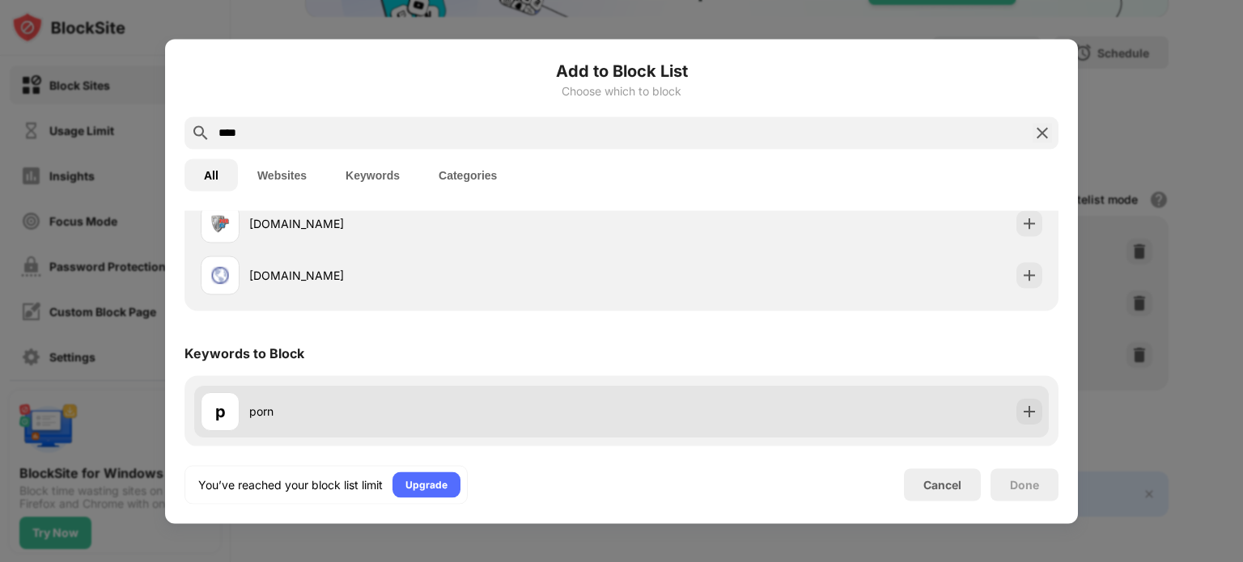
click at [240, 426] on div "p porn" at bounding box center [411, 411] width 421 height 39
click at [240, 422] on div "p porn" at bounding box center [411, 411] width 421 height 39
click at [251, 413] on div "porn" at bounding box center [435, 411] width 372 height 17
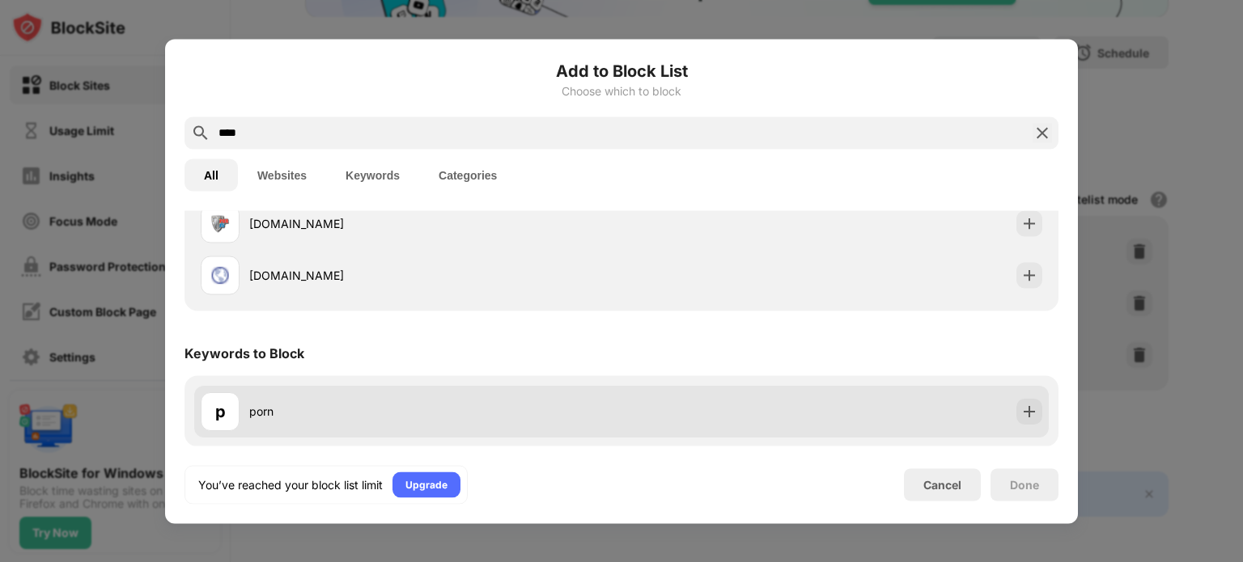
click at [251, 413] on div "porn" at bounding box center [435, 411] width 372 height 17
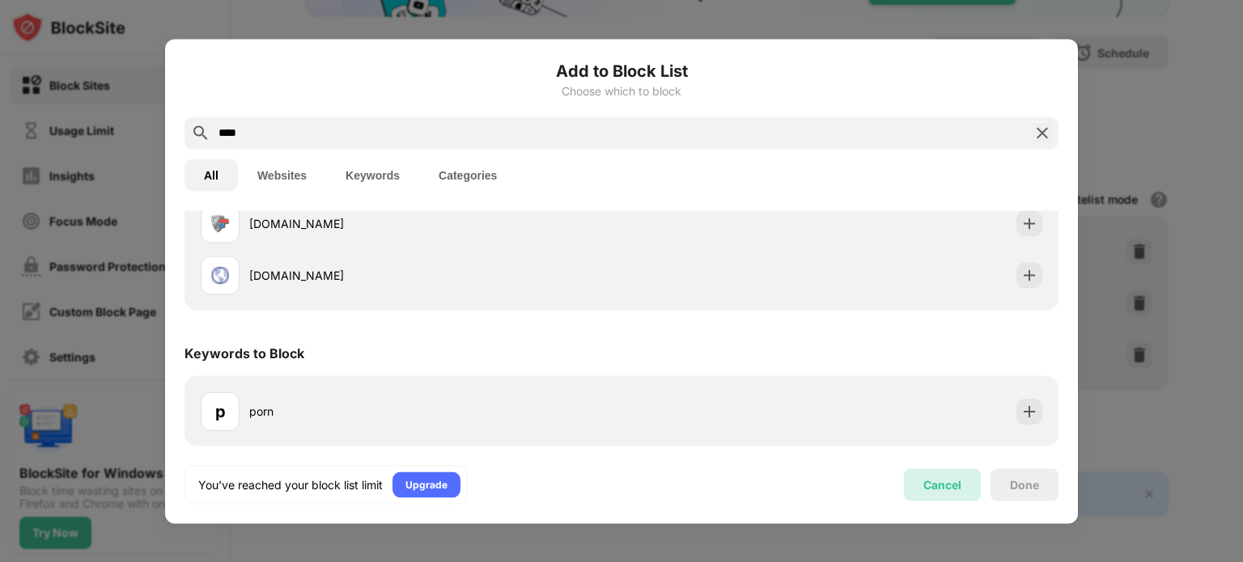
click at [952, 488] on div "Cancel" at bounding box center [942, 485] width 38 height 14
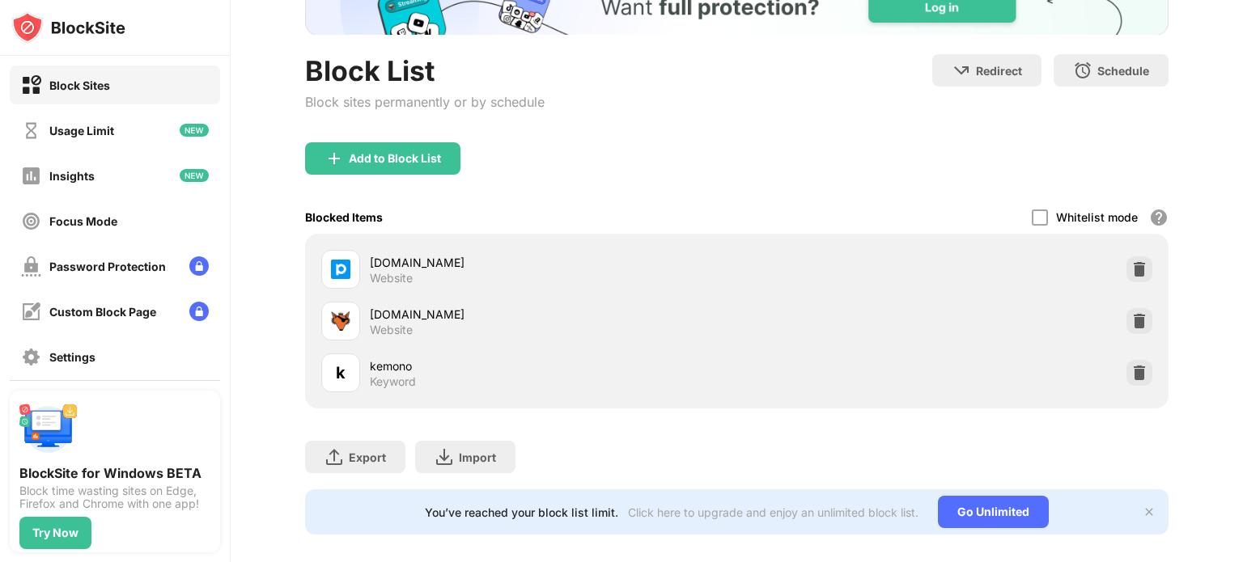
scroll to position [152, 0]
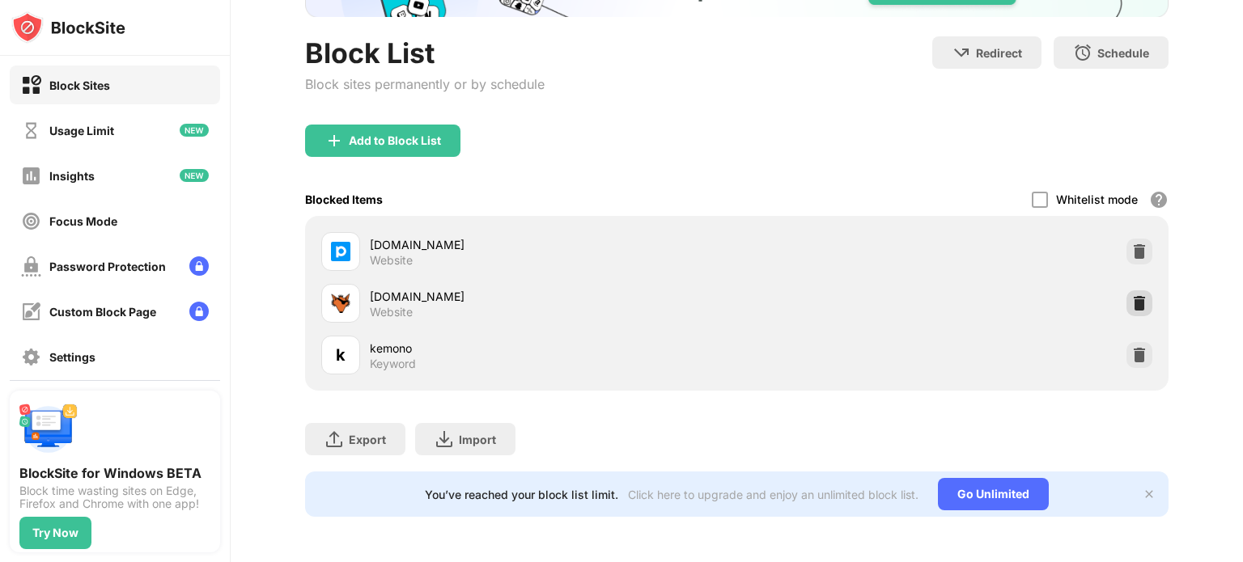
click at [1131, 295] on img at bounding box center [1139, 303] width 16 height 16
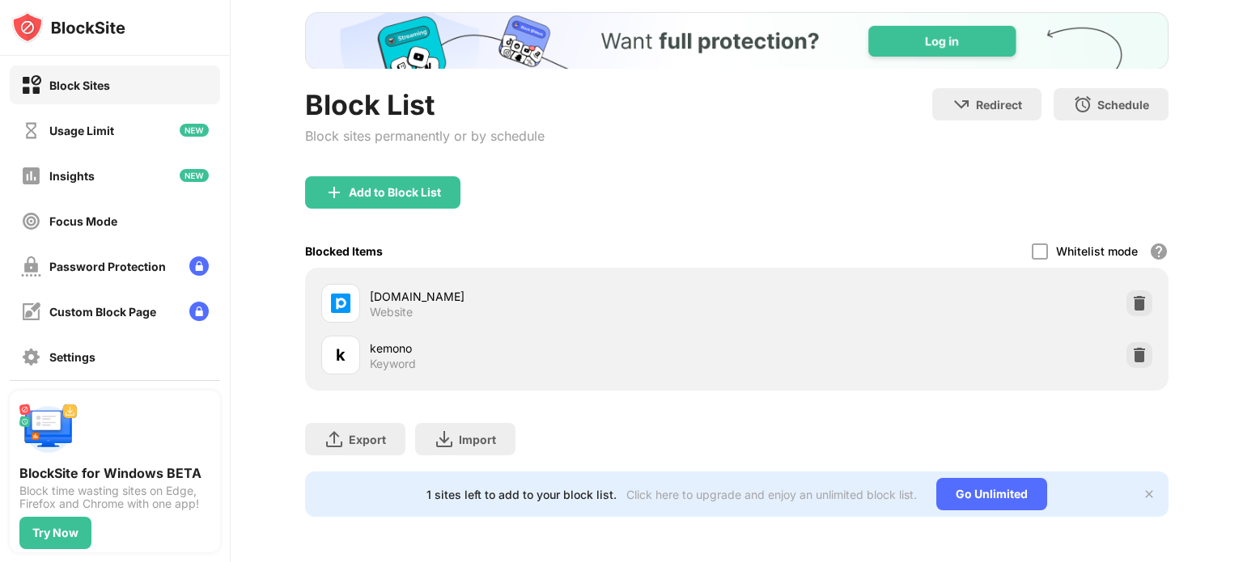
scroll to position [100, 0]
click at [333, 183] on img at bounding box center [333, 192] width 19 height 19
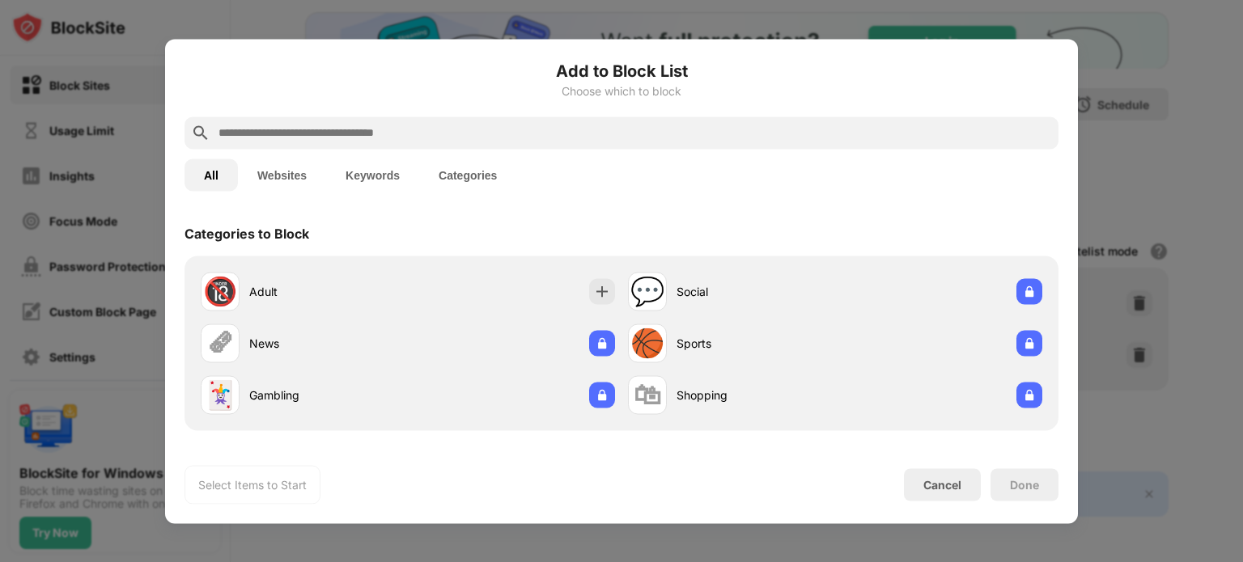
click at [396, 135] on input "text" at bounding box center [634, 132] width 835 height 19
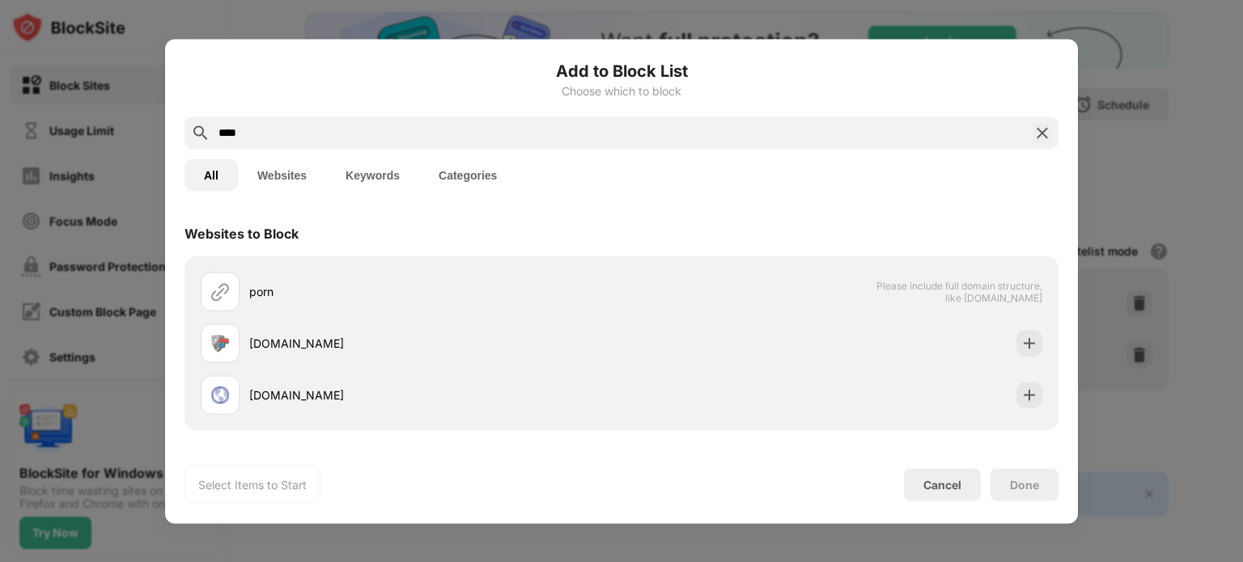
scroll to position [120, 0]
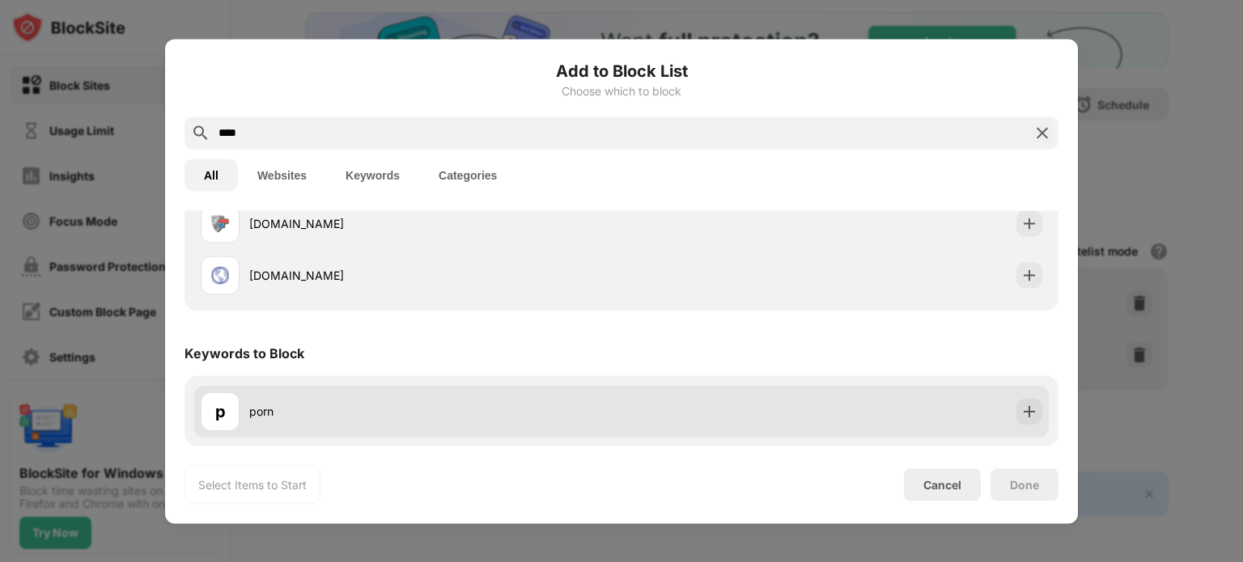
type input "****"
click at [289, 412] on div "porn" at bounding box center [435, 411] width 372 height 17
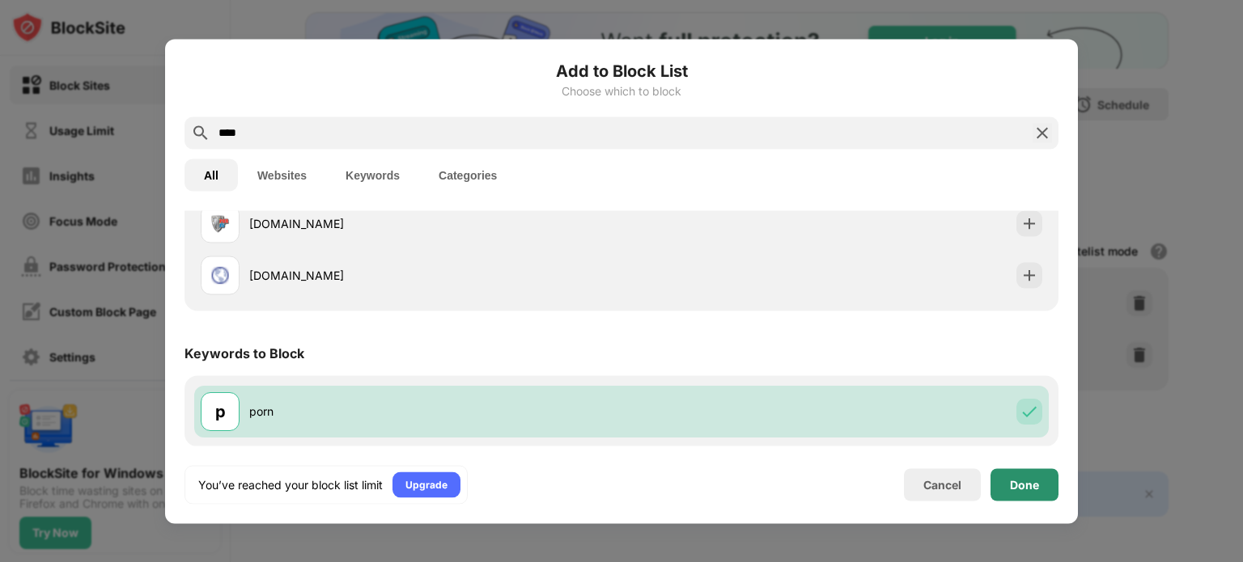
click at [1015, 482] on div "Done" at bounding box center [1024, 484] width 29 height 13
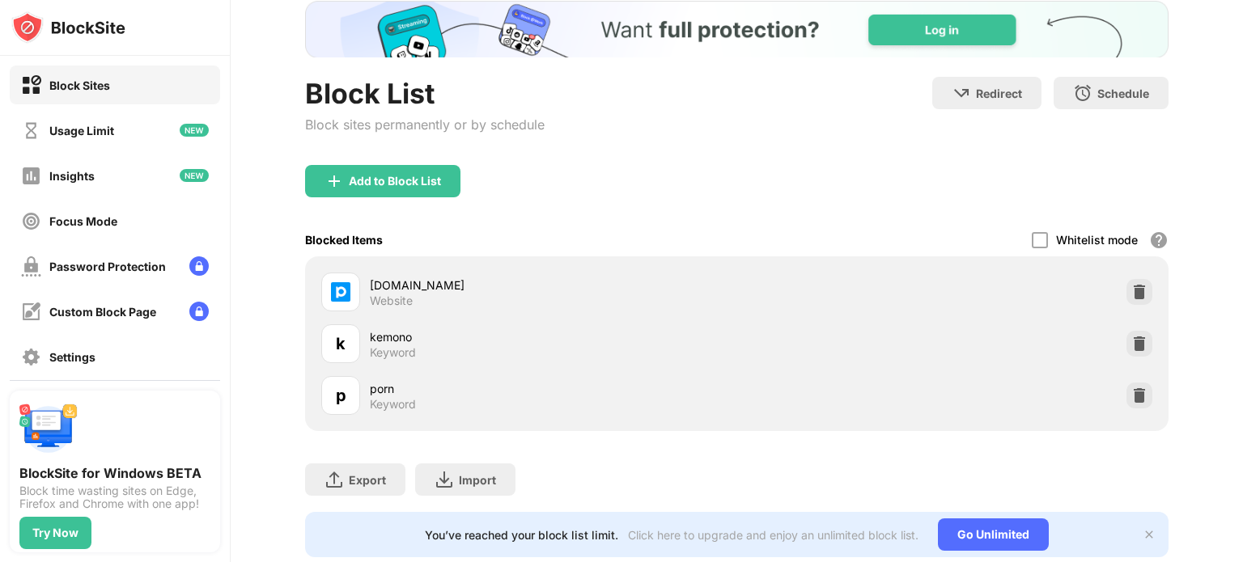
scroll to position [152, 0]
